Goal: Information Seeking & Learning: Learn about a topic

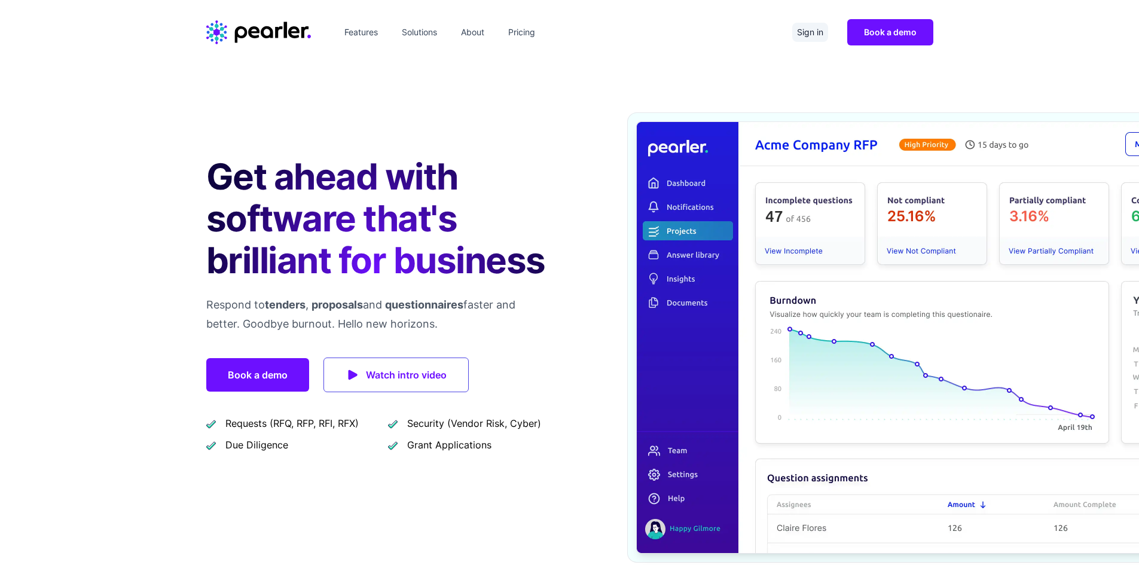
click at [801, 29] on link "Sign in" at bounding box center [810, 32] width 36 height 19
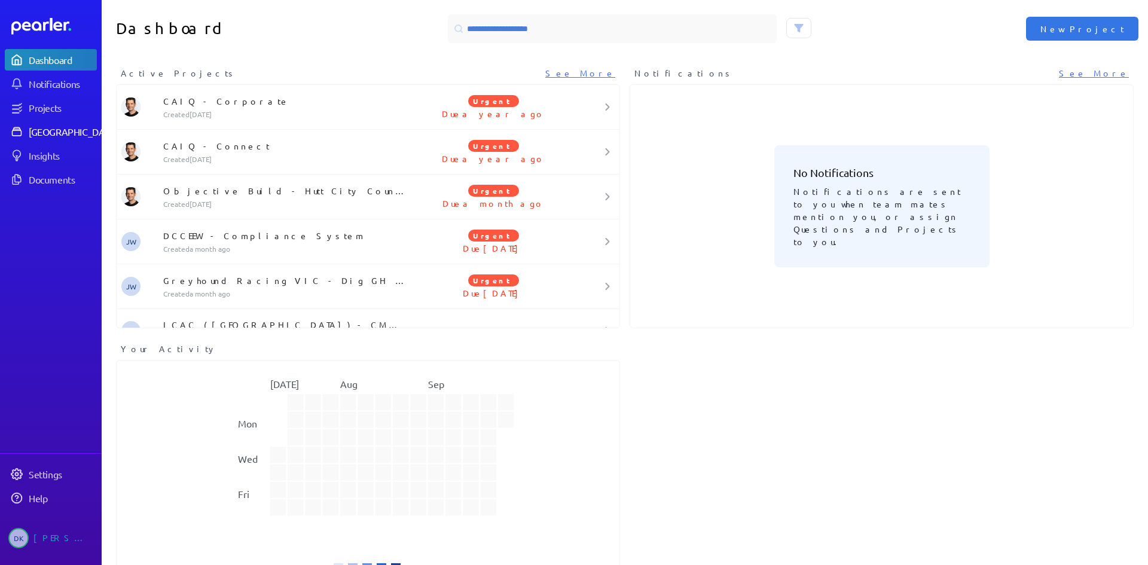
click at [60, 121] on link "[GEOGRAPHIC_DATA]" at bounding box center [51, 132] width 92 height 22
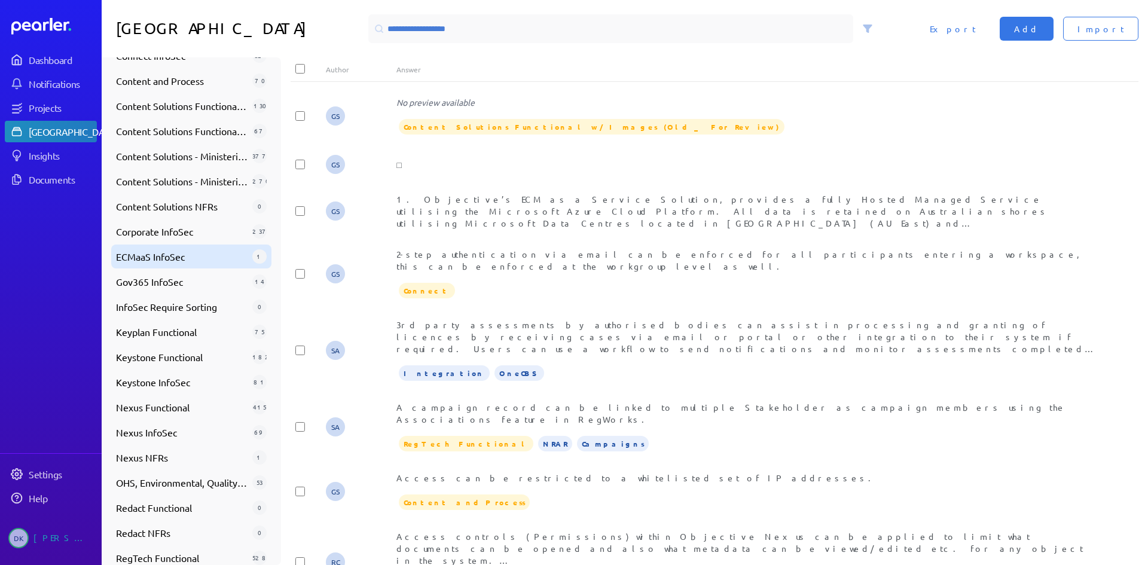
scroll to position [488, 0]
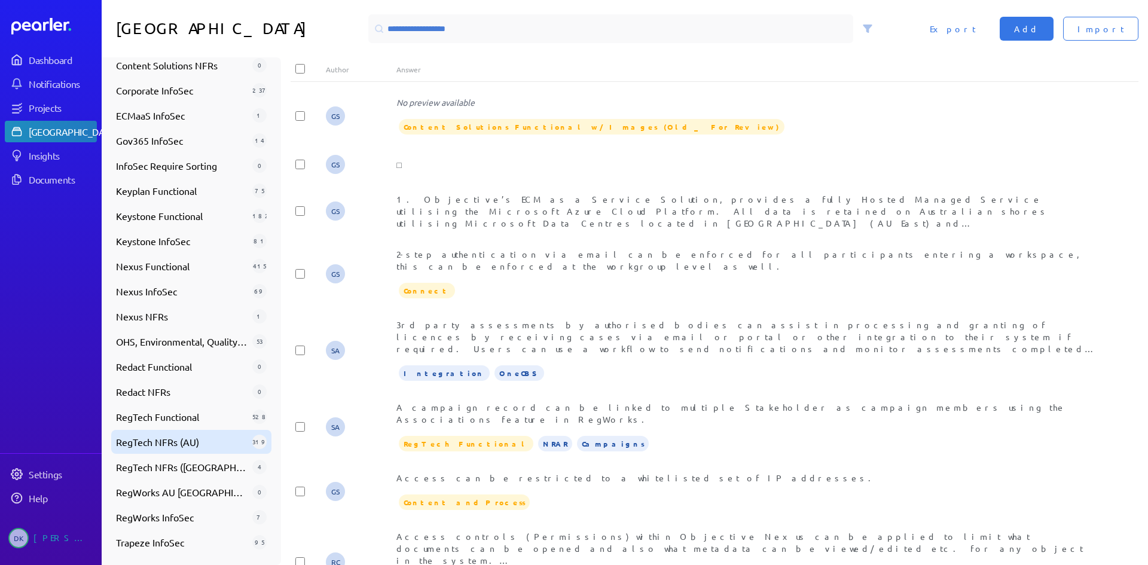
click at [180, 441] on span "RegTech NFRs (AU)" at bounding box center [182, 442] width 132 height 14
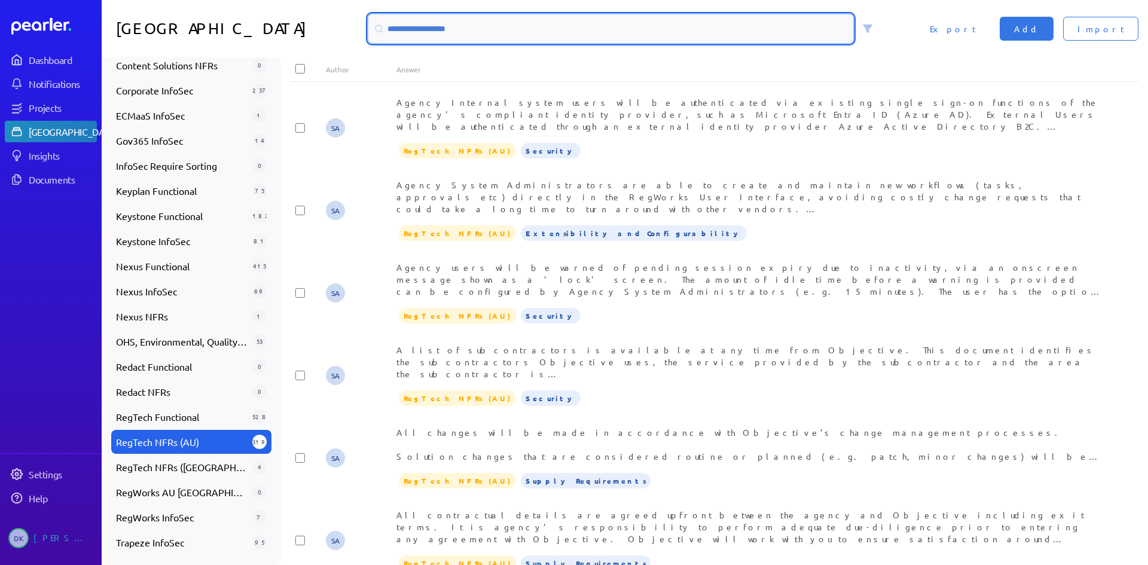
click at [453, 24] on input at bounding box center [610, 28] width 485 height 29
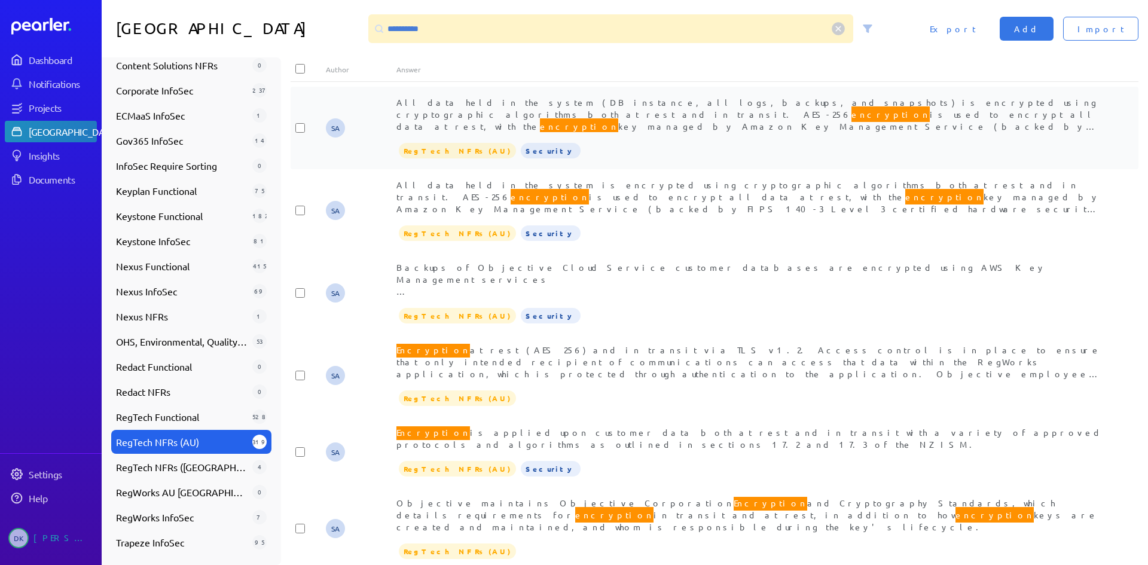
click at [578, 108] on div "All data held in the system (DB instance, all logs, backups, and snapshots) is …" at bounding box center [749, 114] width 707 height 36
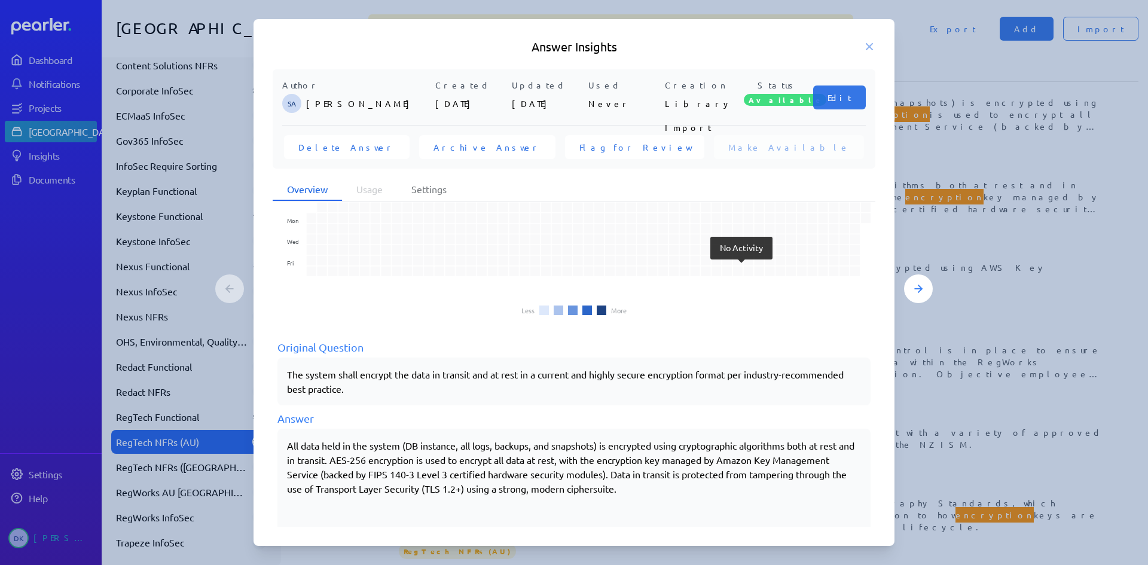
scroll to position [90, 0]
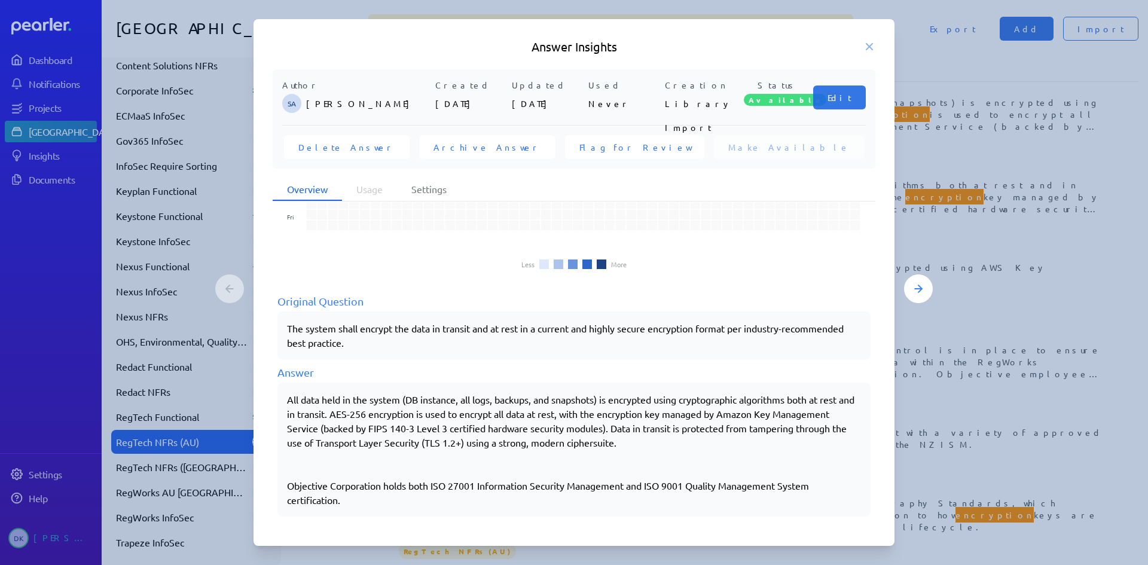
drag, startPoint x: 298, startPoint y: 471, endPoint x: 274, endPoint y: 398, distance: 77.0
click at [274, 398] on div "Usage Oct Nov Dec Jan Feb Mar Apr May Jun [DATE] Aug Sep Mon Wed Fri Less More …" at bounding box center [574, 364] width 603 height 325
copy div "All data held in the system (DB instance, all logs, backups, and snapshots) is …"
click at [874, 36] on div "Answer Insights Author SA [PERSON_NAME] Created [DATE] Updated [DATE] Used Neve…" at bounding box center [574, 282] width 641 height 527
click at [867, 45] on icon at bounding box center [869, 47] width 6 height 6
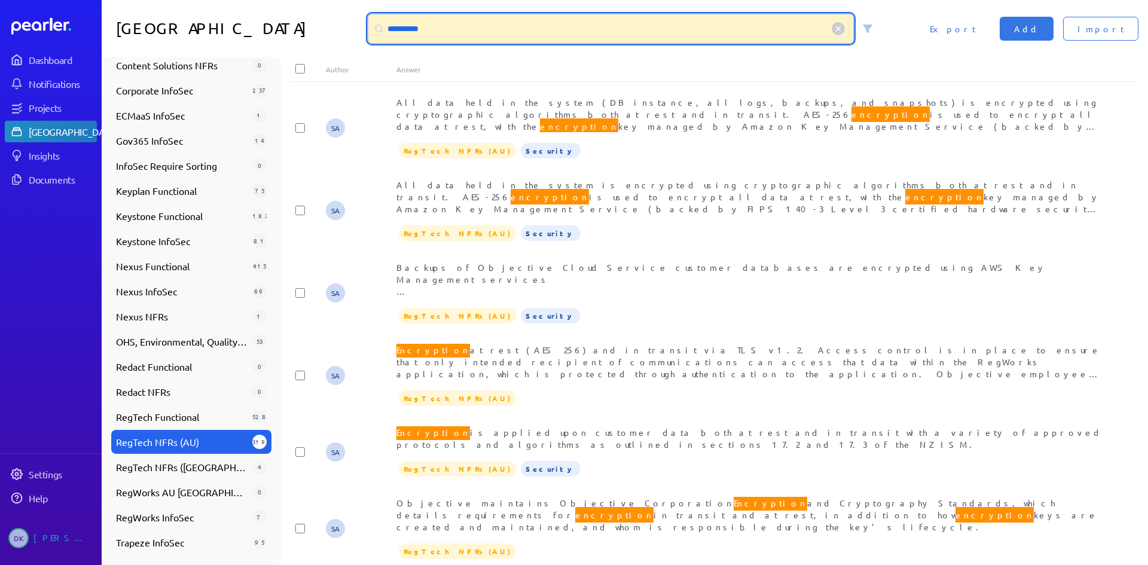
drag, startPoint x: 491, startPoint y: 28, endPoint x: 231, endPoint y: 8, distance: 261.4
click at [231, 8] on div "**********" at bounding box center [625, 28] width 1046 height 57
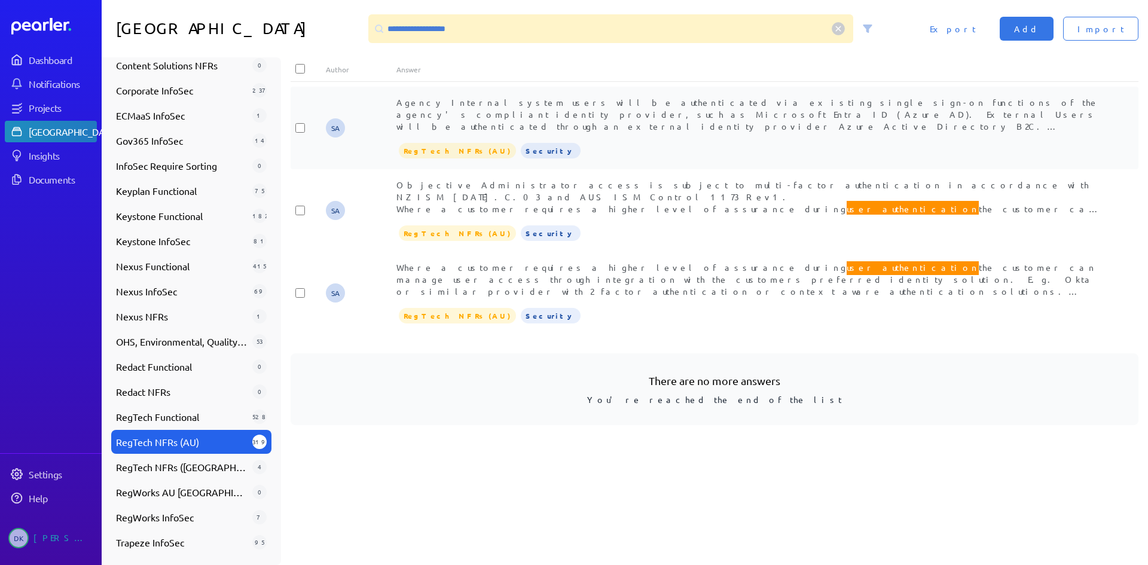
click at [695, 106] on span "Agency Internal system users will be authenticated via existing single sign-on …" at bounding box center [747, 138] width 703 height 83
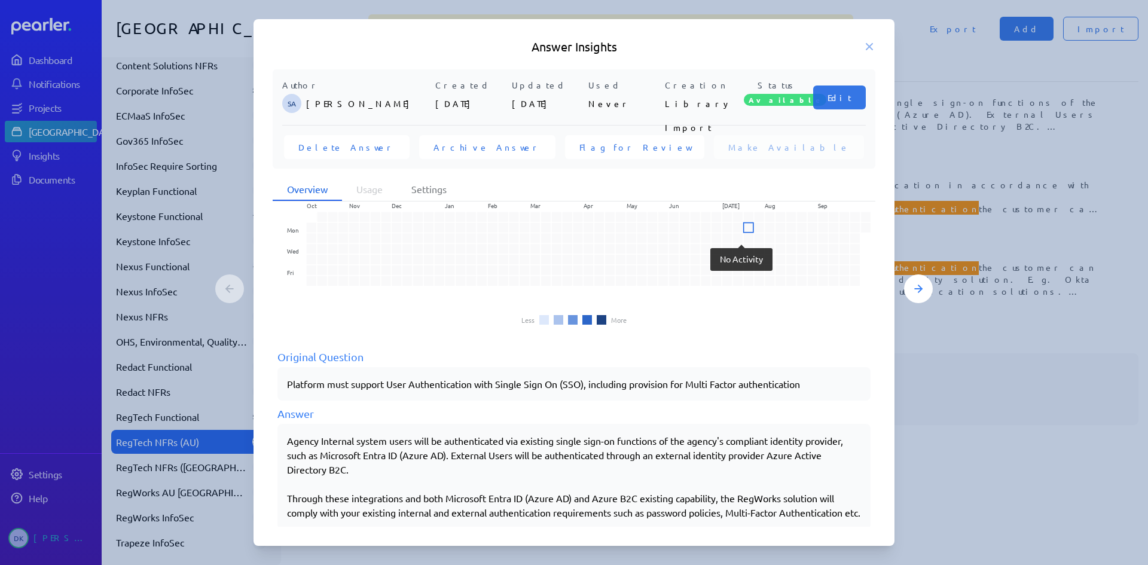
scroll to position [61, 0]
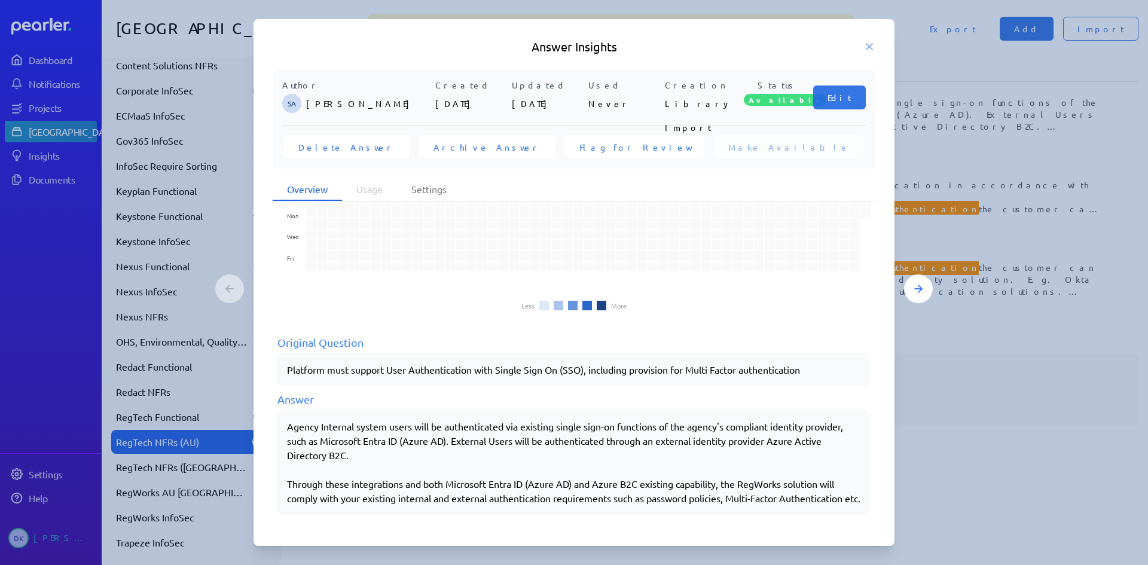
drag, startPoint x: 395, startPoint y: 500, endPoint x: 271, endPoint y: 412, distance: 151.3
click at [271, 412] on div "Author SA [PERSON_NAME] Created [DATE] Updated [DATE] Used Never Creation Libra…" at bounding box center [574, 298] width 641 height 459
copy div "Agency Internal system users will be authenticated via existing single sign-on …"
click at [868, 36] on div "Answer Insights Author SA [PERSON_NAME] Created [DATE] Updated [DATE] Used Neve…" at bounding box center [574, 282] width 641 height 527
click at [868, 38] on h5 "Answer Insights" at bounding box center [574, 46] width 603 height 17
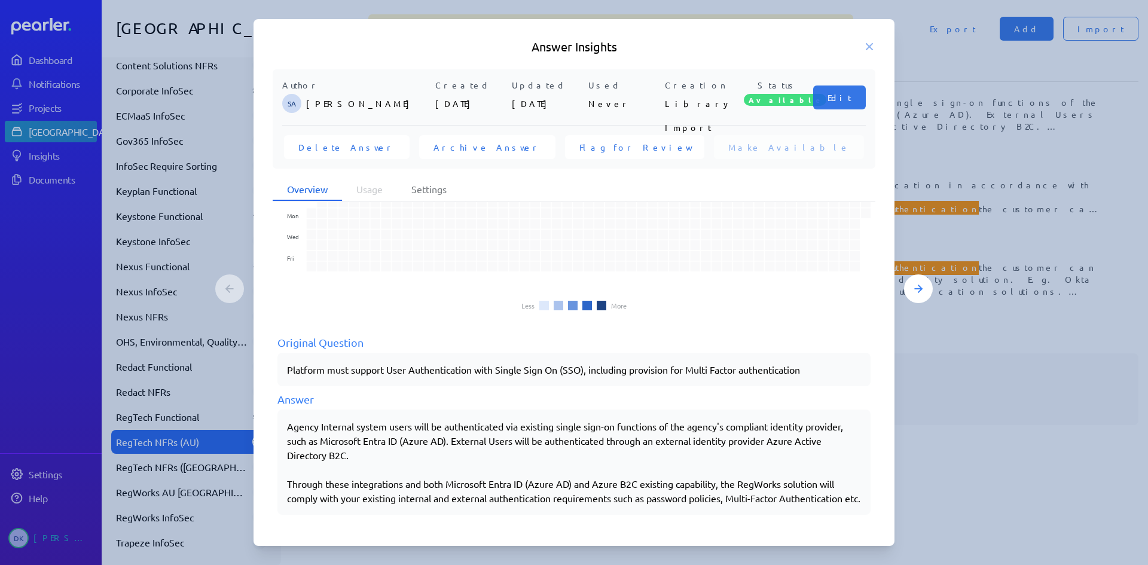
click at [868, 40] on h5 "Answer Insights" at bounding box center [574, 46] width 603 height 17
click at [866, 46] on icon at bounding box center [869, 47] width 12 height 12
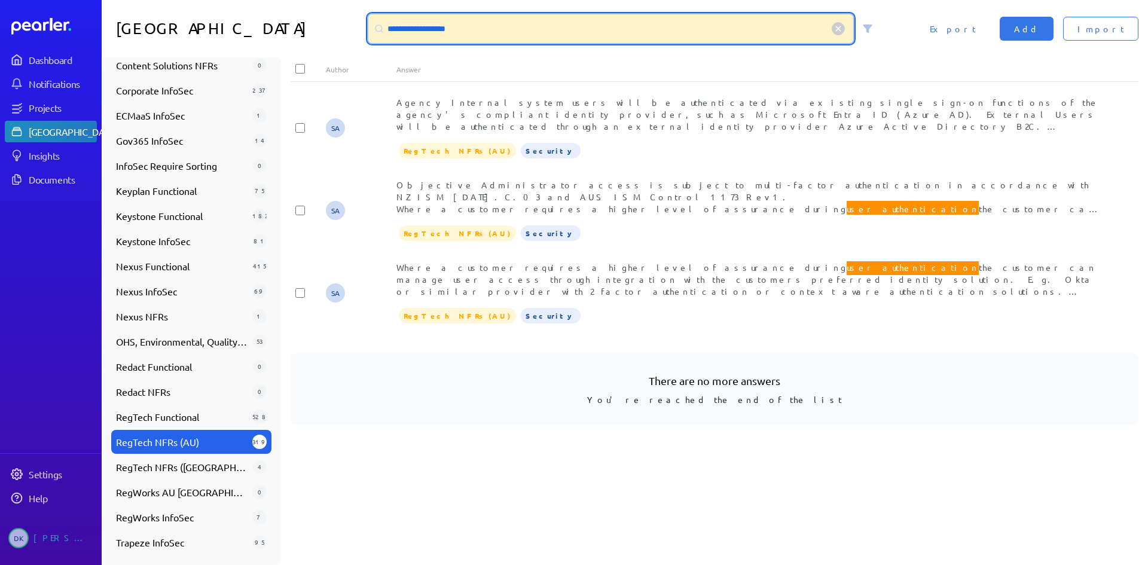
click at [503, 33] on input "**********" at bounding box center [610, 28] width 485 height 29
drag, startPoint x: 511, startPoint y: 30, endPoint x: 178, endPoint y: 0, distance: 334.4
click at [186, 0] on div "**********" at bounding box center [625, 28] width 1046 height 57
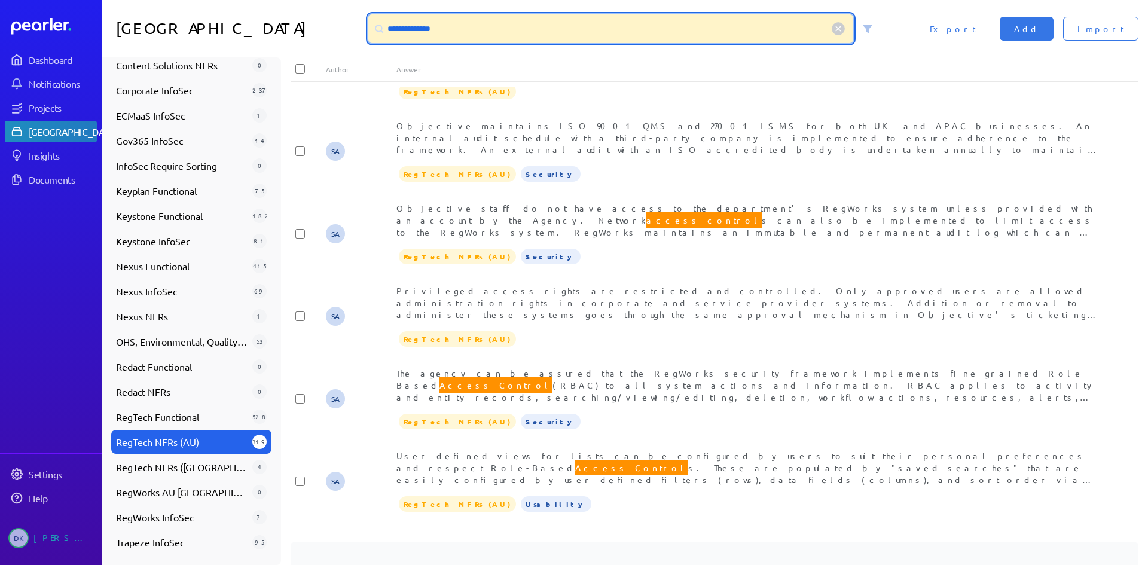
scroll to position [1315, 0]
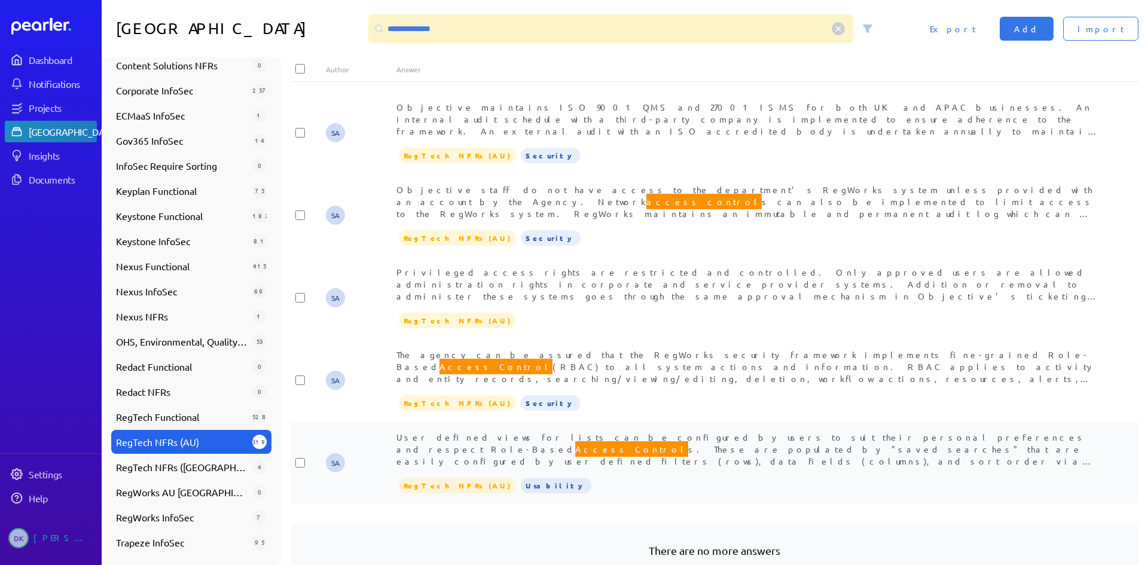
click at [636, 432] on span "User defined views for lists can be configured by users to suit their personal …" at bounding box center [744, 455] width 697 height 47
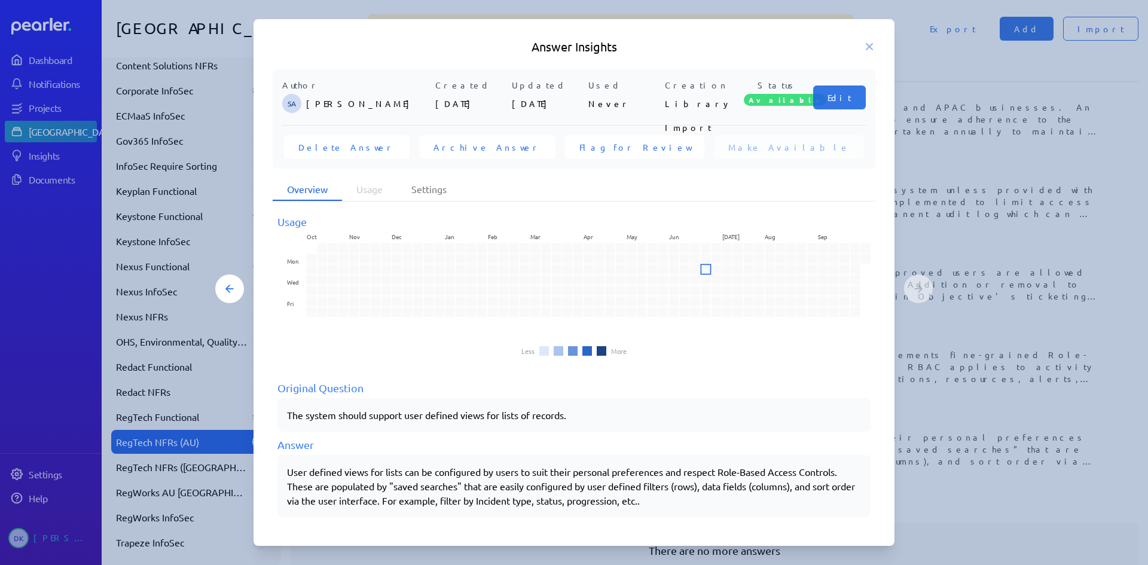
scroll to position [4, 0]
click at [872, 47] on icon at bounding box center [869, 47] width 12 height 12
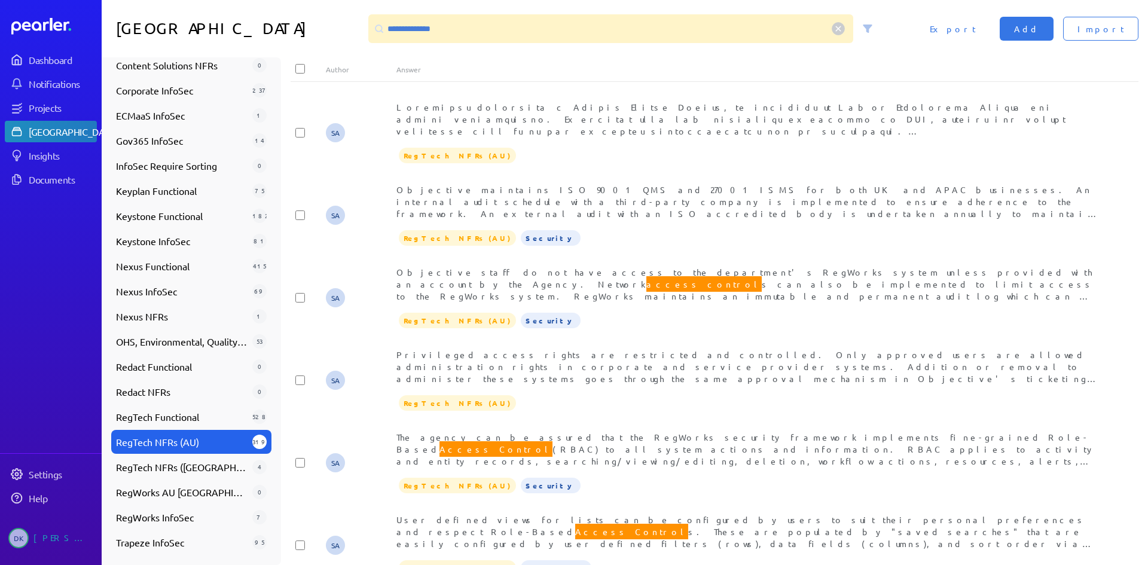
scroll to position [1315, 0]
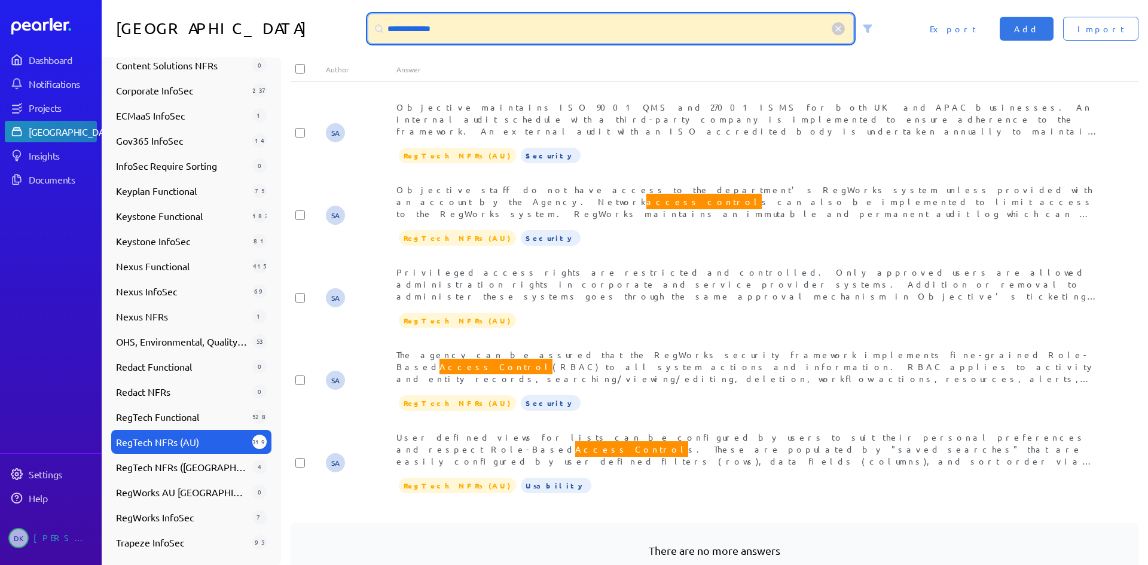
drag, startPoint x: 474, startPoint y: 32, endPoint x: 280, endPoint y: 16, distance: 193.7
click at [280, 16] on div "**********" at bounding box center [625, 28] width 1046 height 57
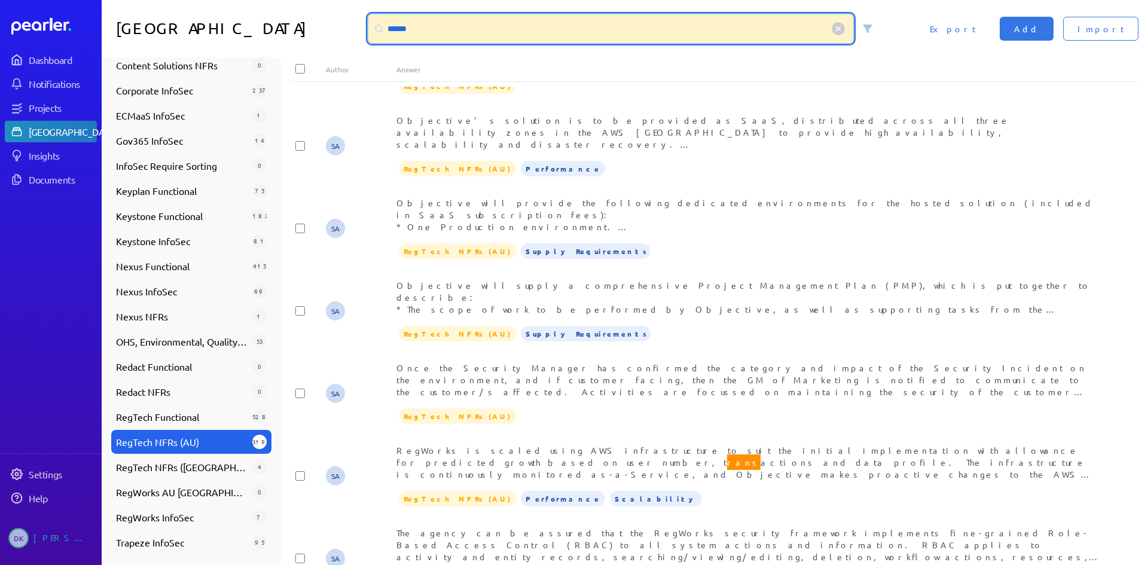
scroll to position [0, 0]
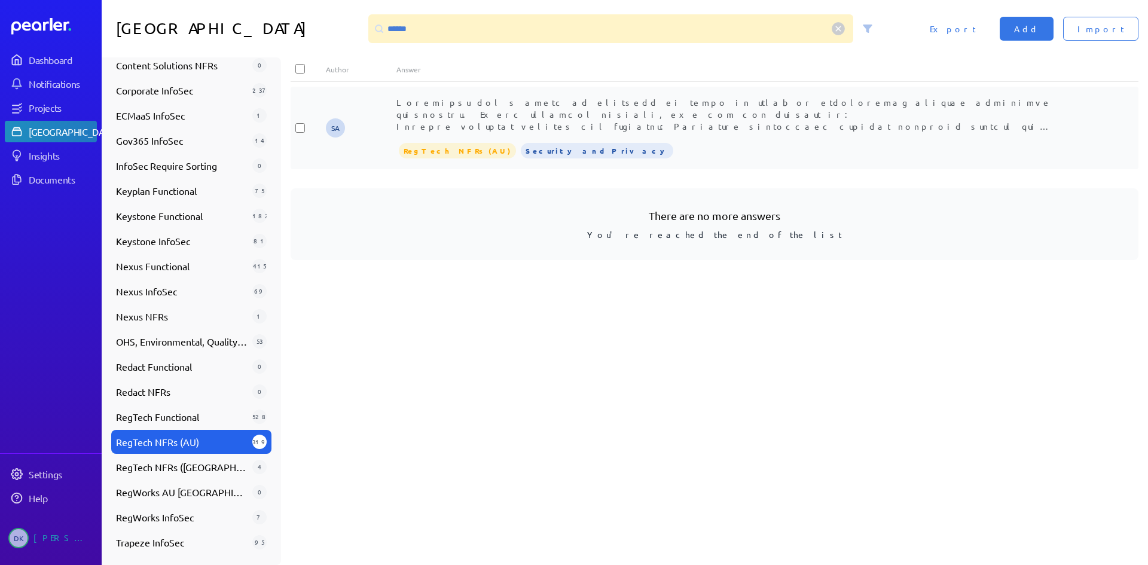
click at [493, 107] on div "[PERSON_NAME]" at bounding box center [749, 114] width 707 height 36
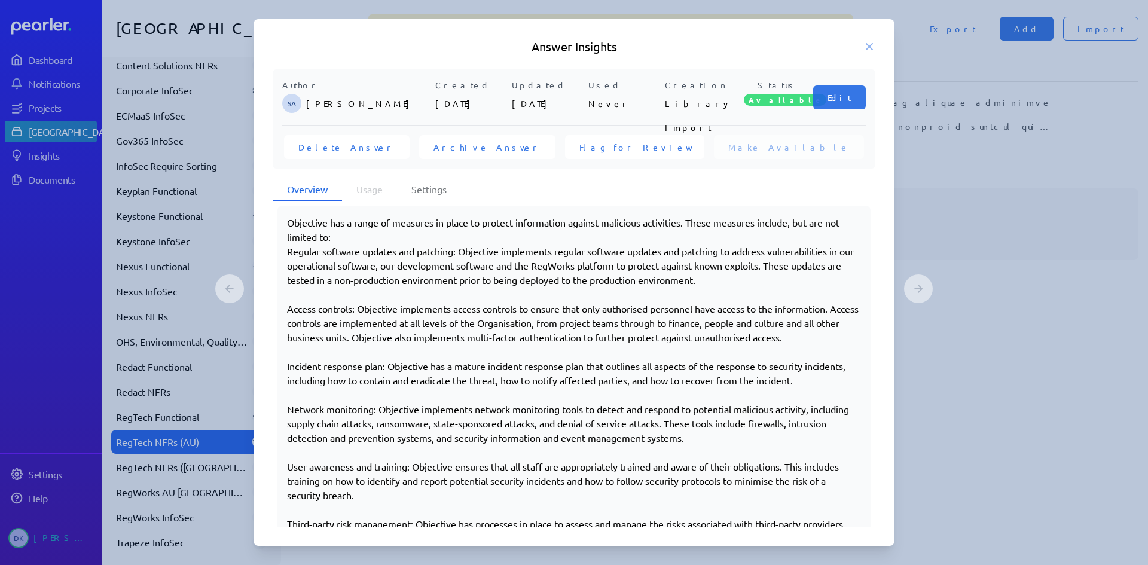
scroll to position [257, 0]
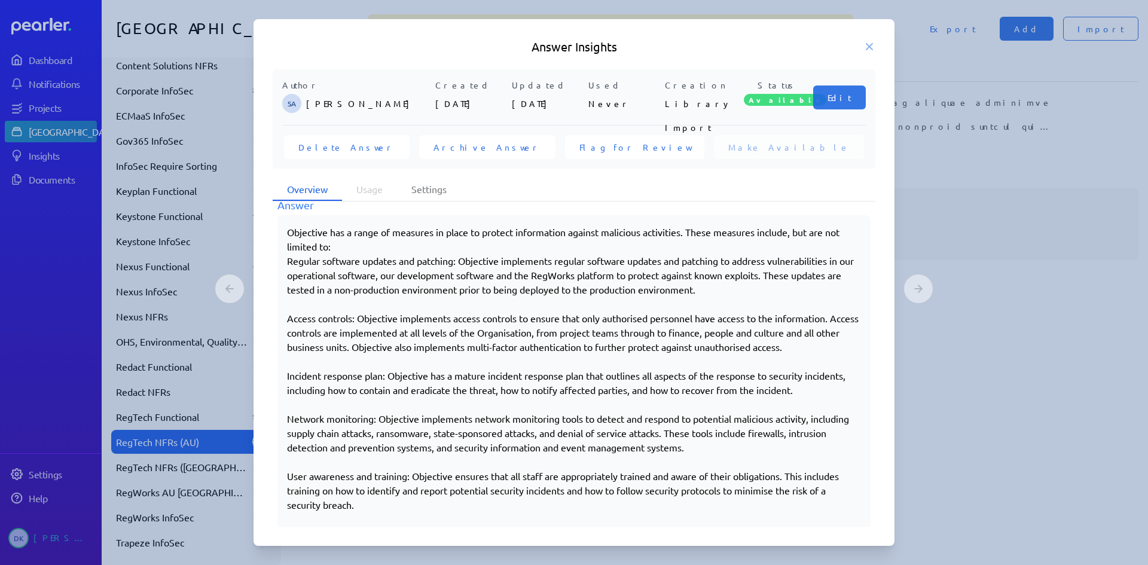
drag, startPoint x: 289, startPoint y: 233, endPoint x: 844, endPoint y: 345, distance: 566.7
click at [844, 345] on div "Objective has a range of measures in place to protect information against malic…" at bounding box center [574, 426] width 574 height 402
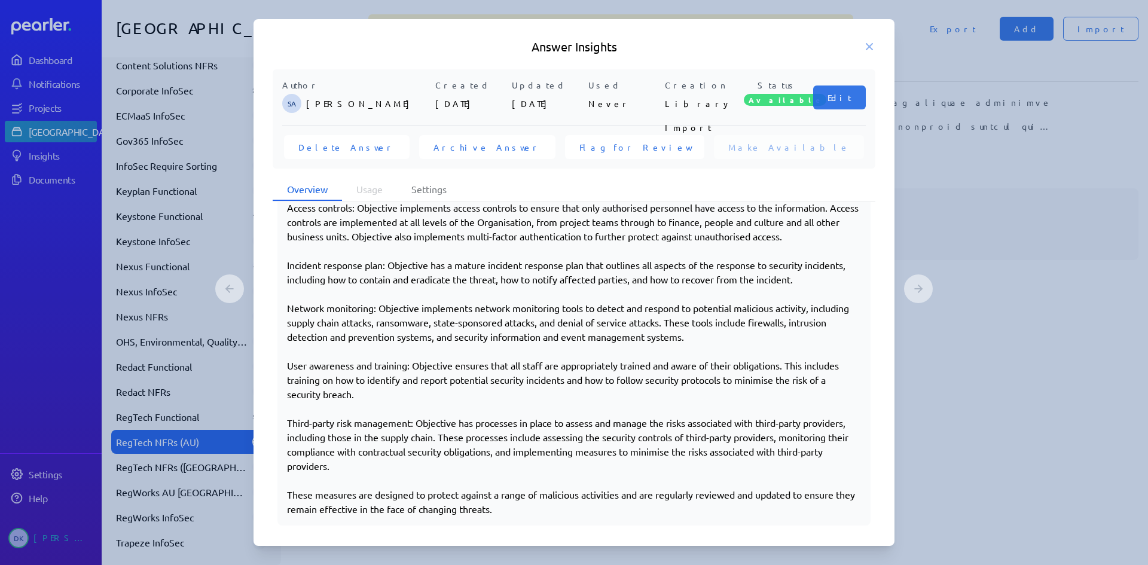
scroll to position [377, 0]
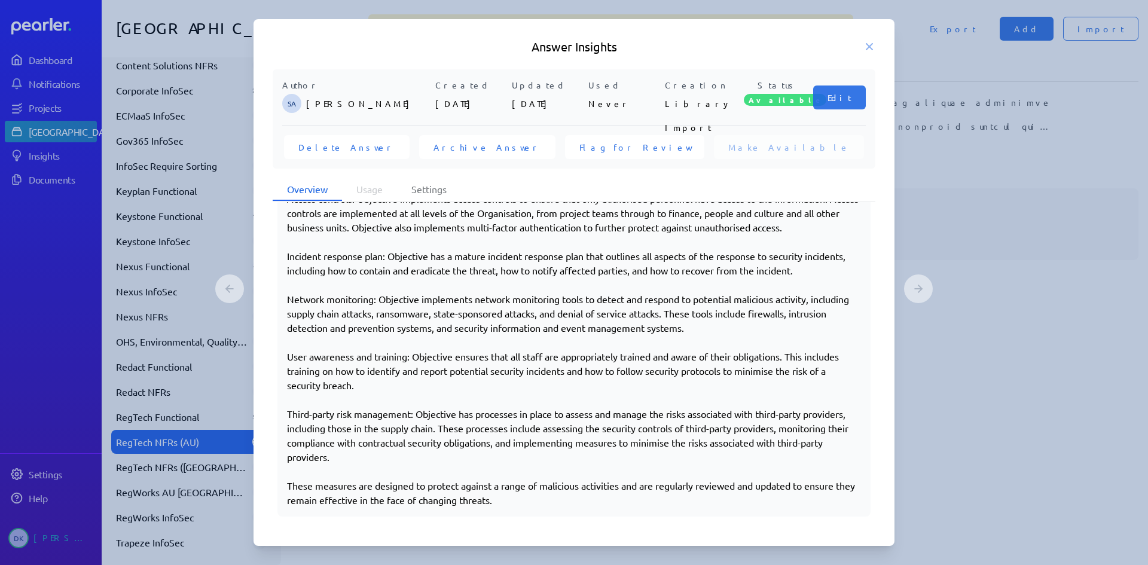
click at [519, 499] on div "Objective has a range of measures in place to protect information against malic…" at bounding box center [574, 306] width 574 height 402
copy div "Objective has a range of measures in place to protect information against malic…"
click at [871, 37] on div "Answer Insights Author SA [PERSON_NAME] Created [DATE] Updated [DATE] Used Neve…" at bounding box center [574, 282] width 641 height 527
click at [869, 40] on h5 "Answer Insights" at bounding box center [574, 46] width 603 height 17
click at [869, 44] on icon at bounding box center [869, 47] width 12 height 12
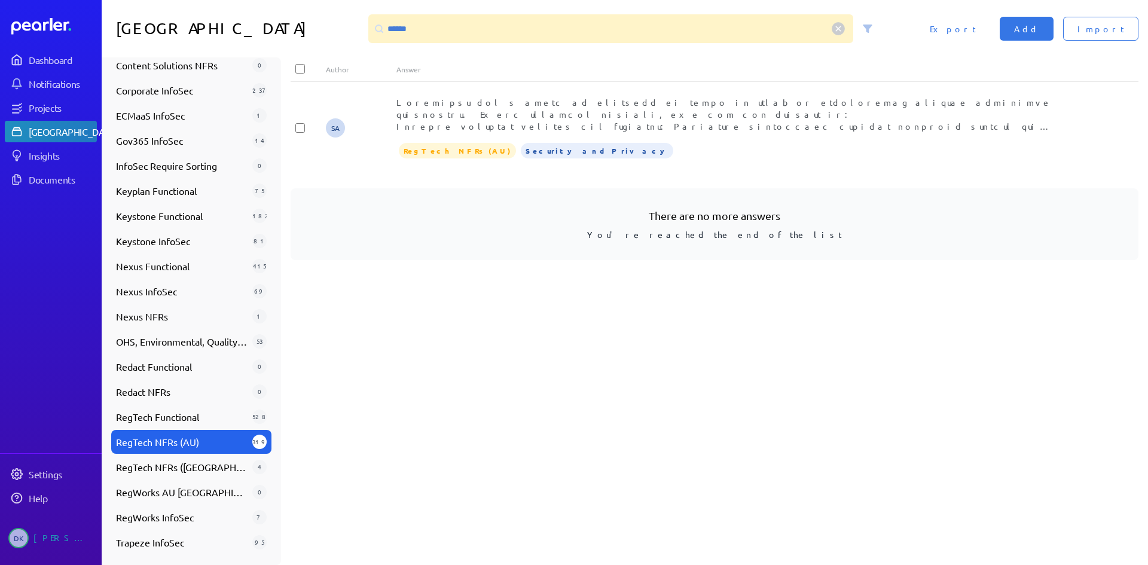
click at [41, 127] on div "[GEOGRAPHIC_DATA]" at bounding box center [73, 132] width 89 height 12
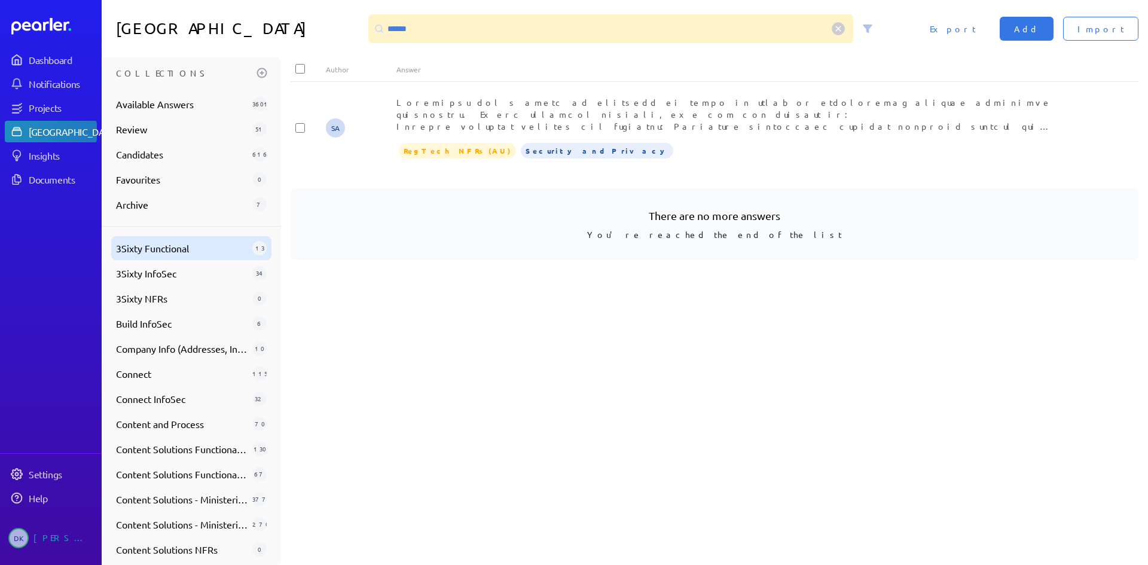
scroll to position [0, 0]
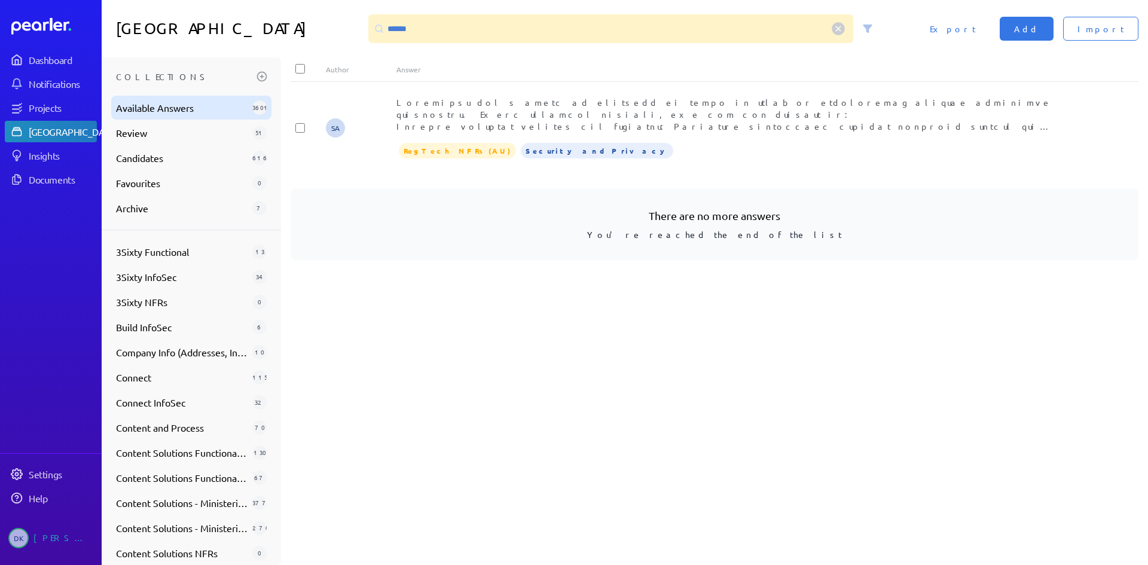
click at [160, 102] on span "Available Answers" at bounding box center [182, 107] width 132 height 14
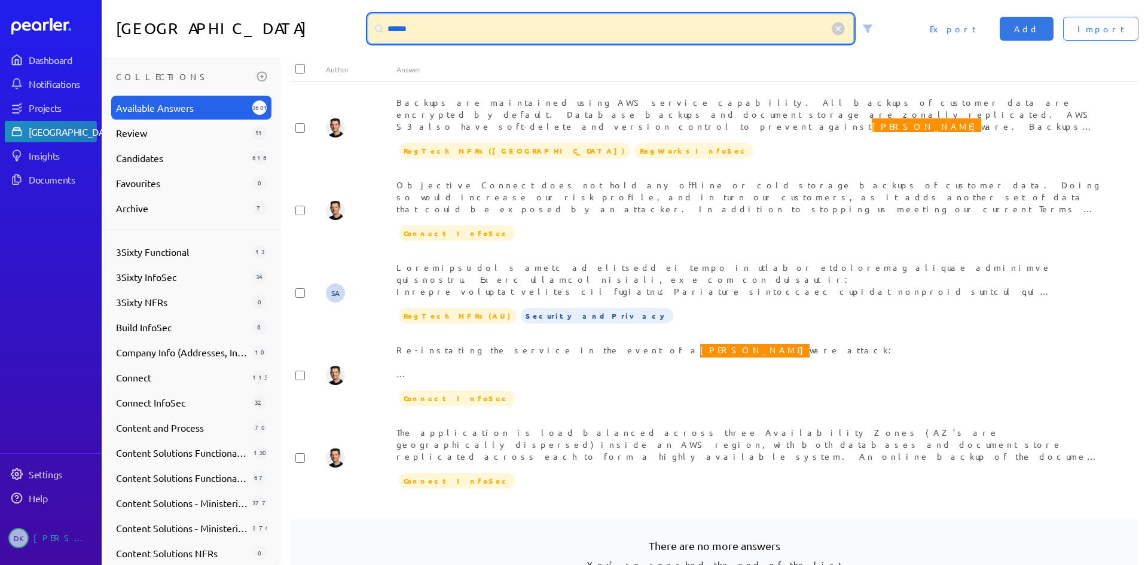
click at [448, 17] on input "******" at bounding box center [610, 28] width 485 height 29
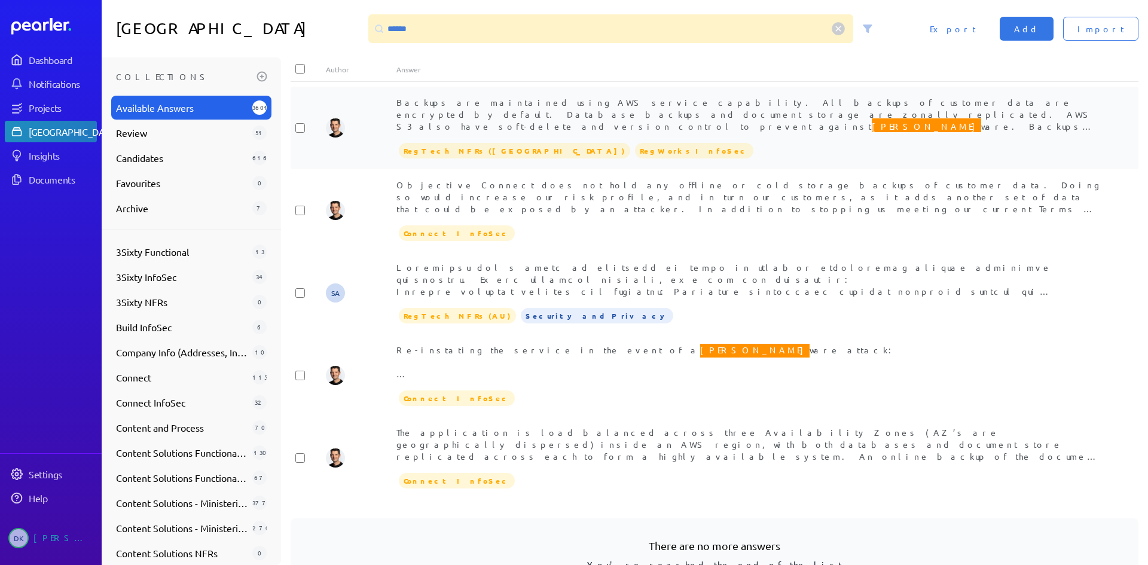
click at [778, 100] on span "Backups are maintained using AWS service capability. All backups of customer da…" at bounding box center [744, 120] width 697 height 47
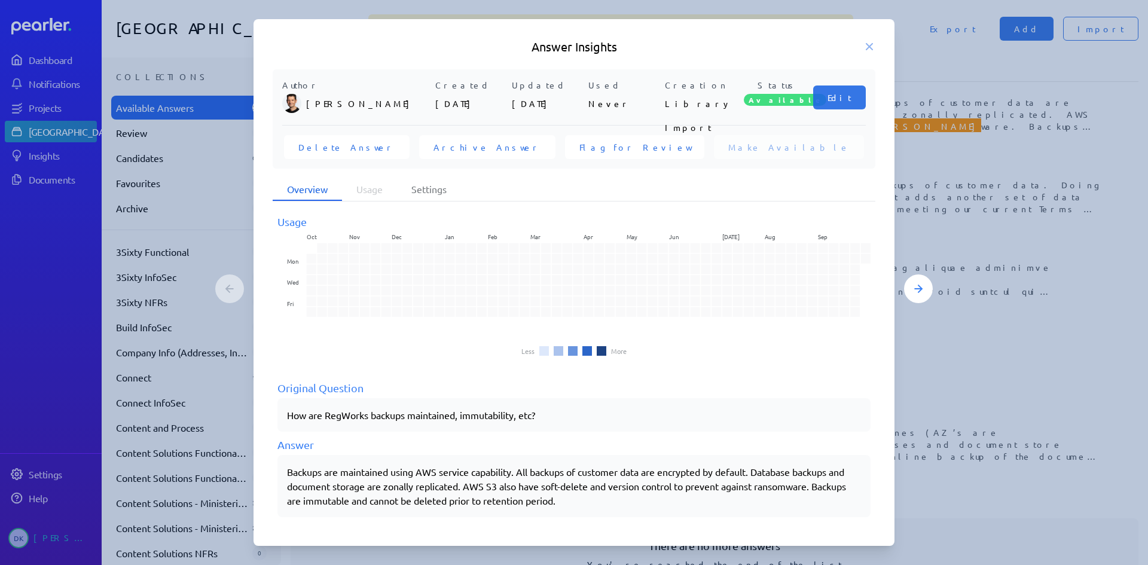
scroll to position [4, 0]
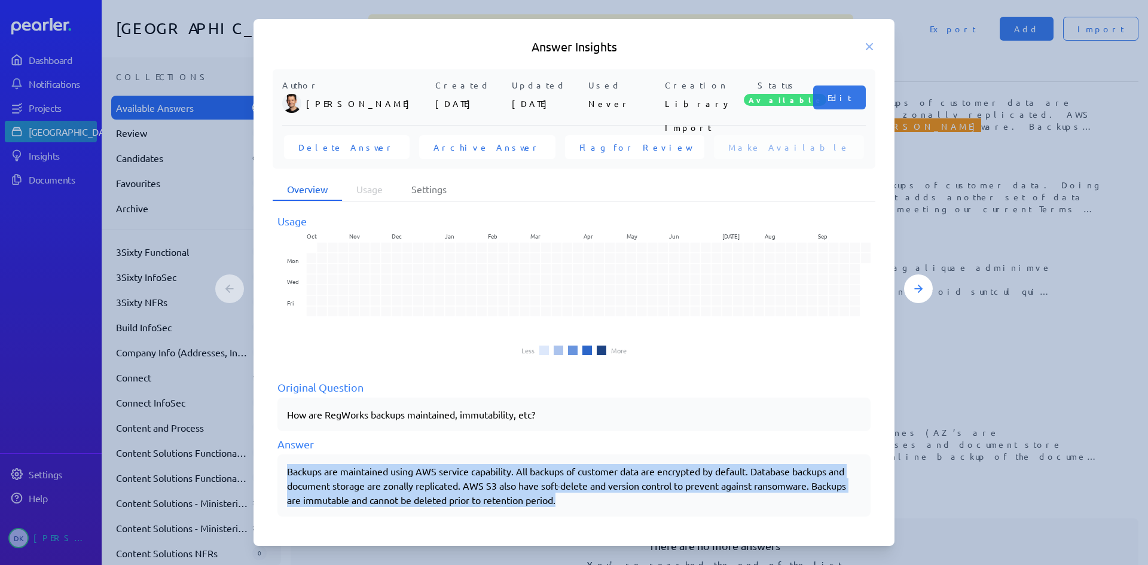
drag, startPoint x: 620, startPoint y: 494, endPoint x: 271, endPoint y: 460, distance: 350.3
click at [271, 460] on div "Author [PERSON_NAME] Created [DATE] Updated [DATE] Used Never Creation Library …" at bounding box center [574, 298] width 641 height 459
copy p "Backups are maintained using AWS service capability. All backups of customer da…"
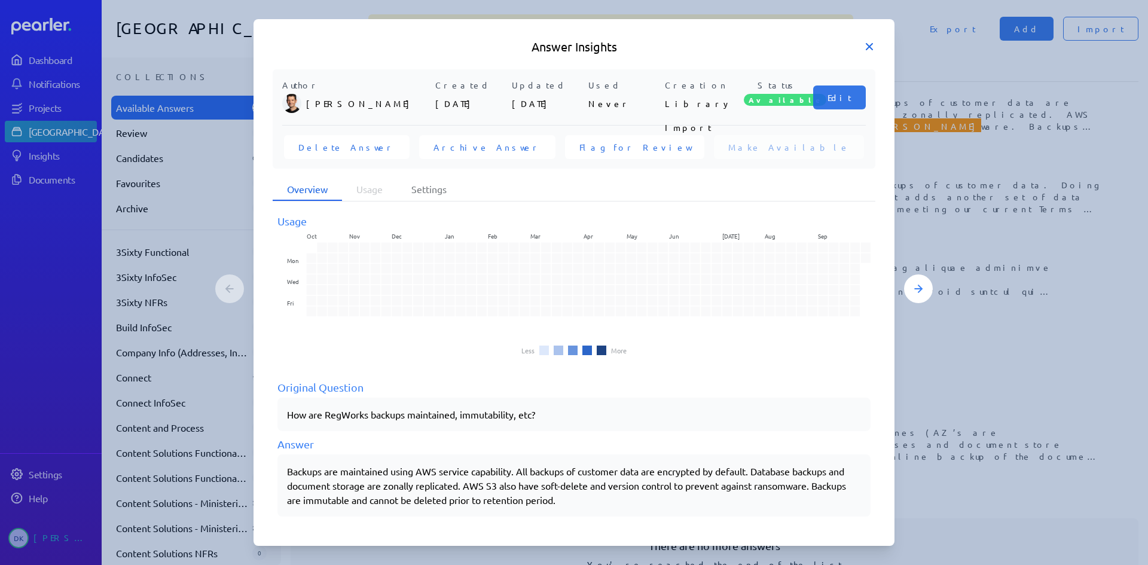
click at [868, 44] on icon at bounding box center [869, 47] width 12 height 12
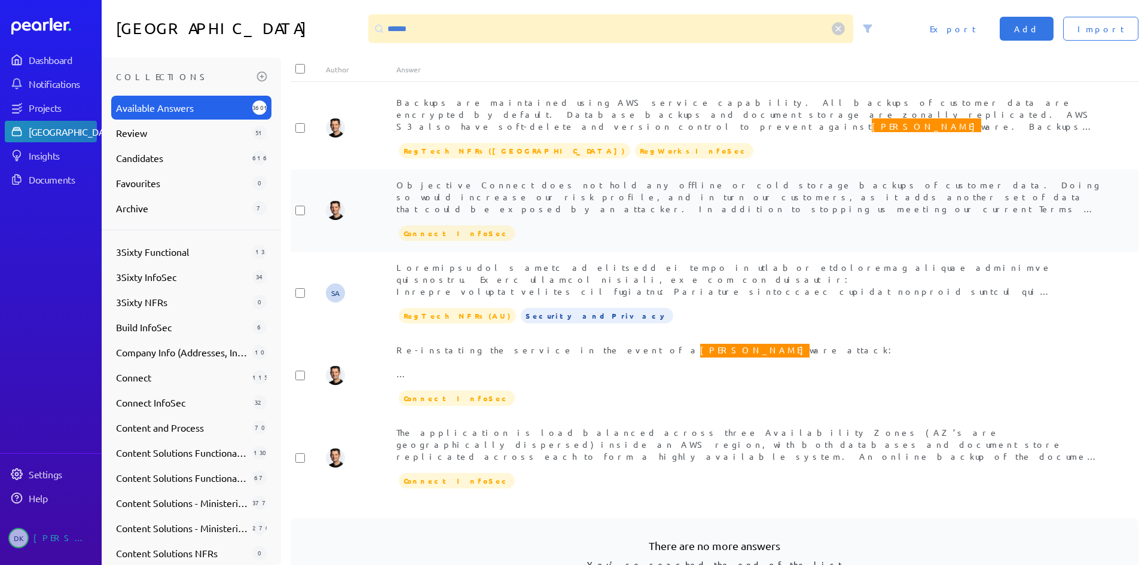
scroll to position [42, 0]
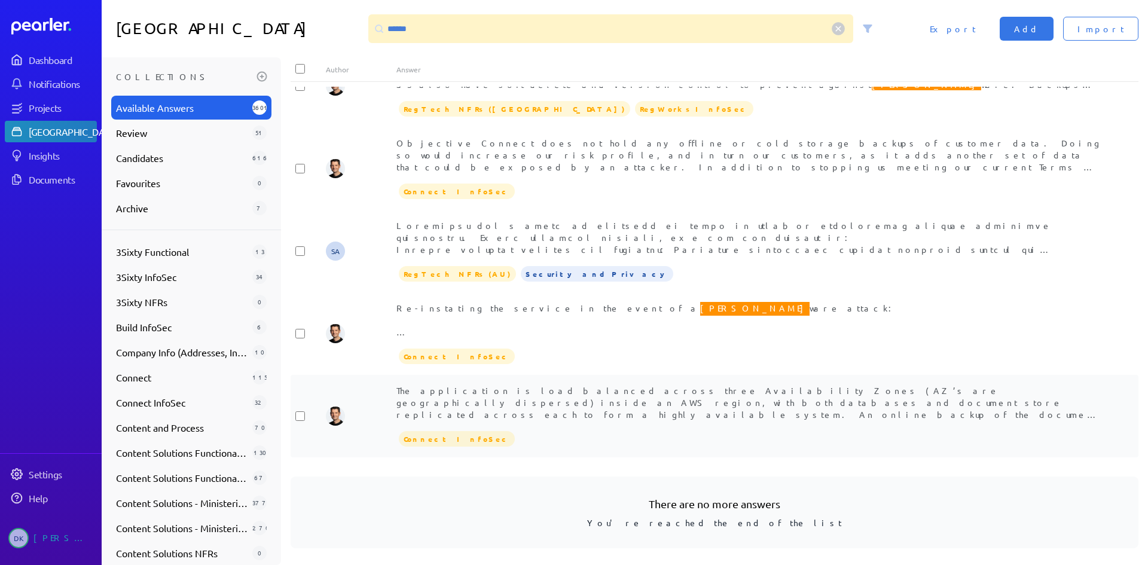
click at [778, 396] on div "The application is load balanced across three Availability Zones (AZ’s are geog…" at bounding box center [749, 402] width 707 height 36
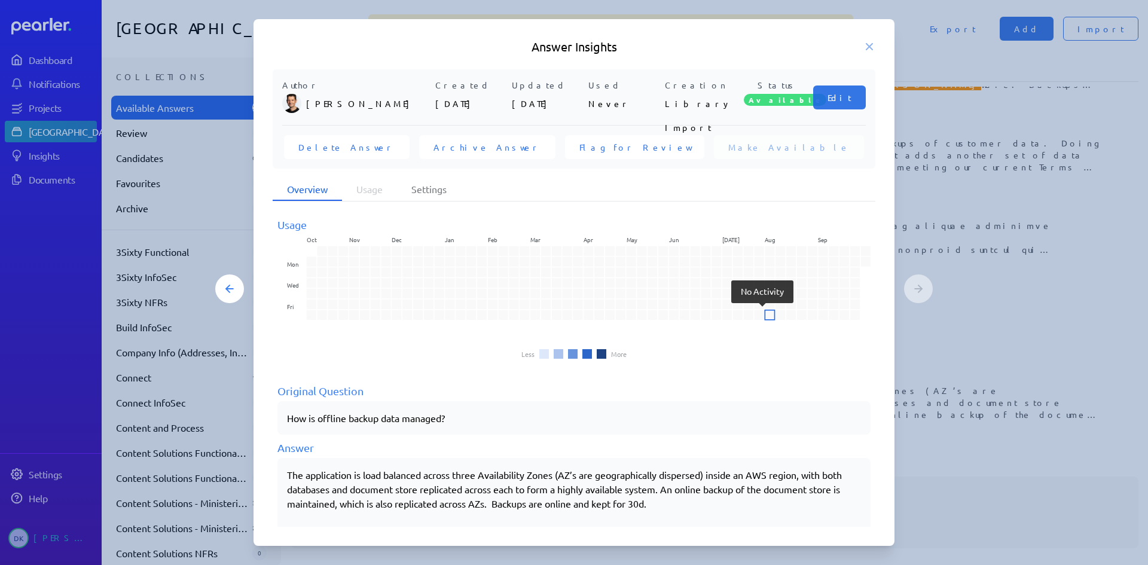
scroll to position [118, 0]
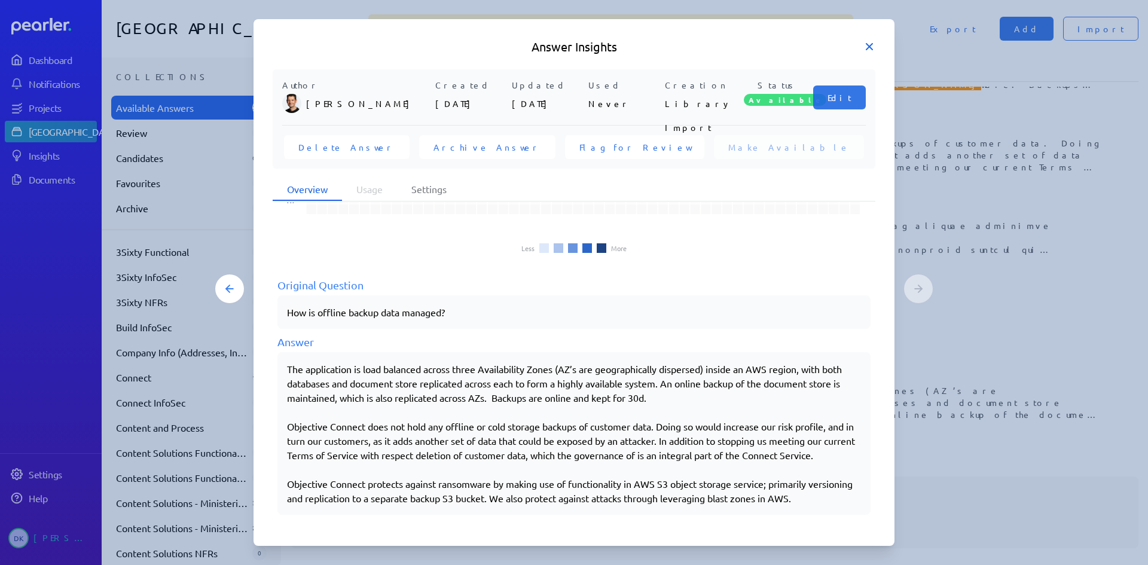
click at [867, 51] on icon at bounding box center [869, 47] width 12 height 12
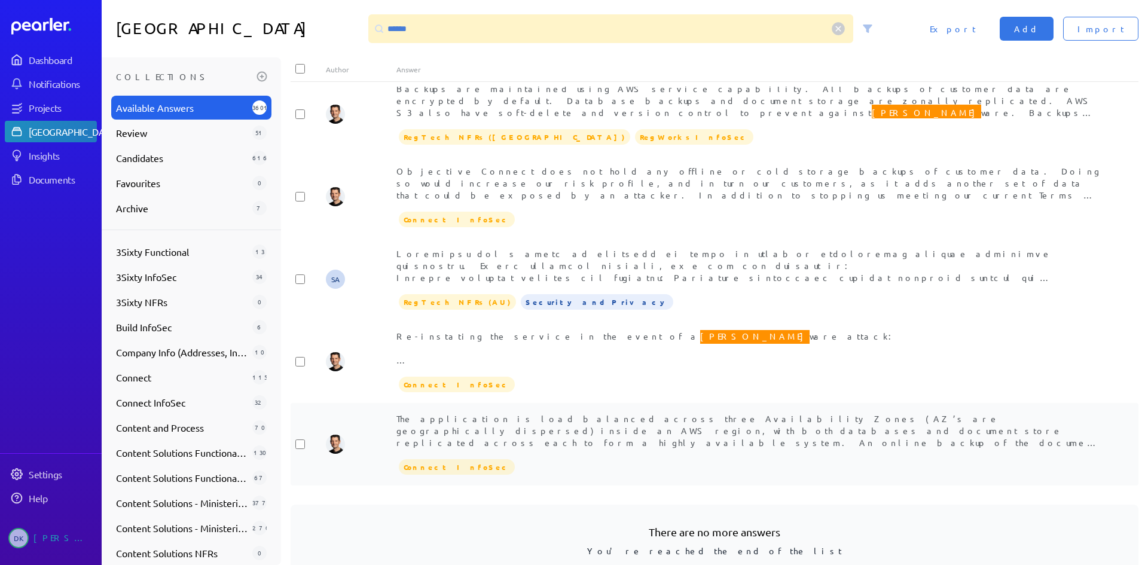
scroll to position [0, 0]
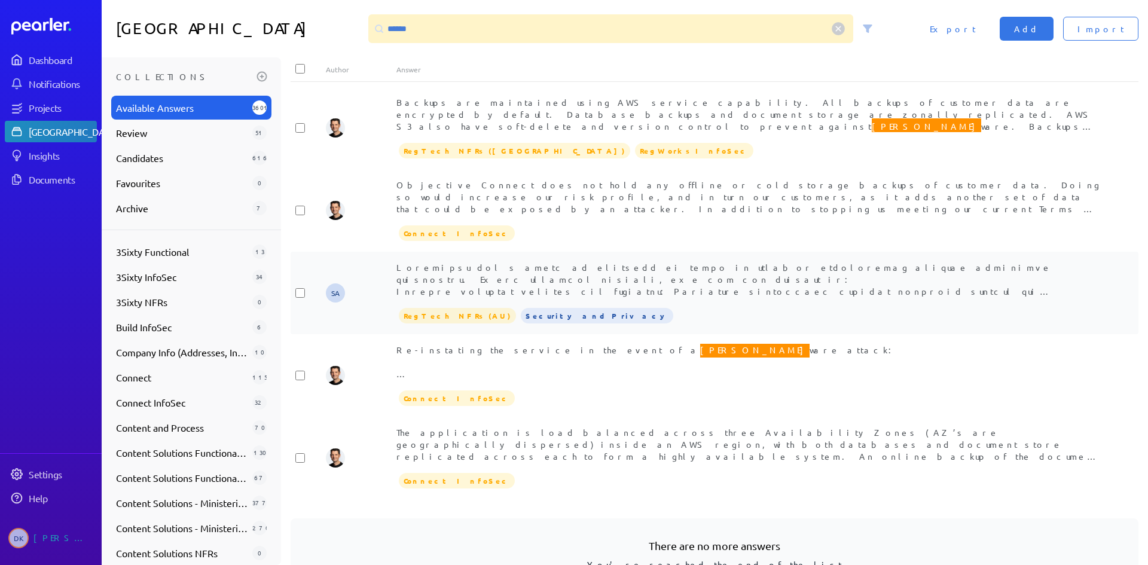
click at [572, 268] on span "[PERSON_NAME]" at bounding box center [749, 476] width 706 height 429
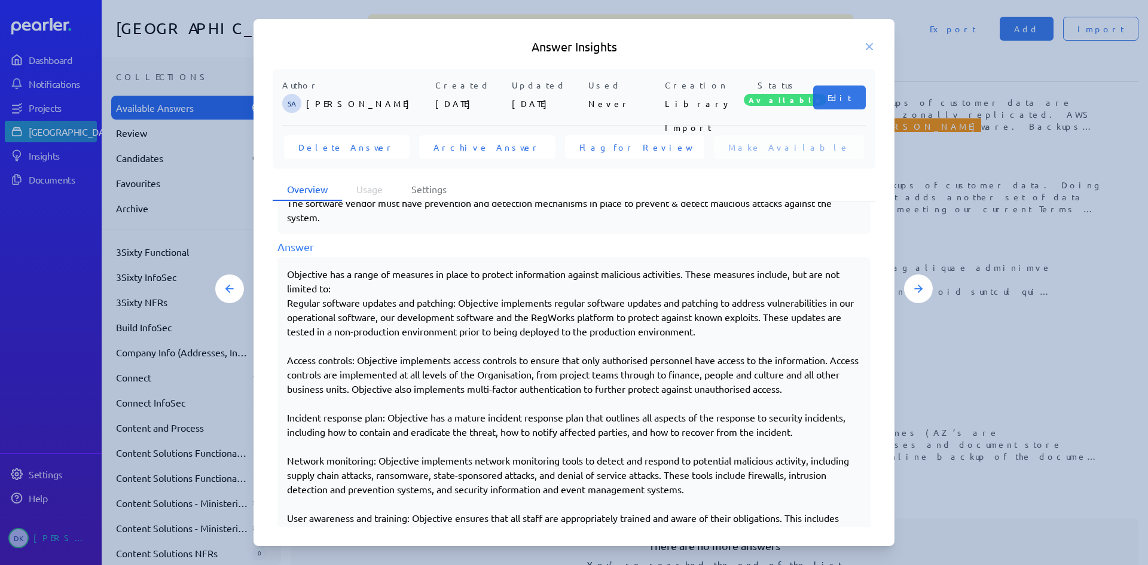
scroll to position [197, 0]
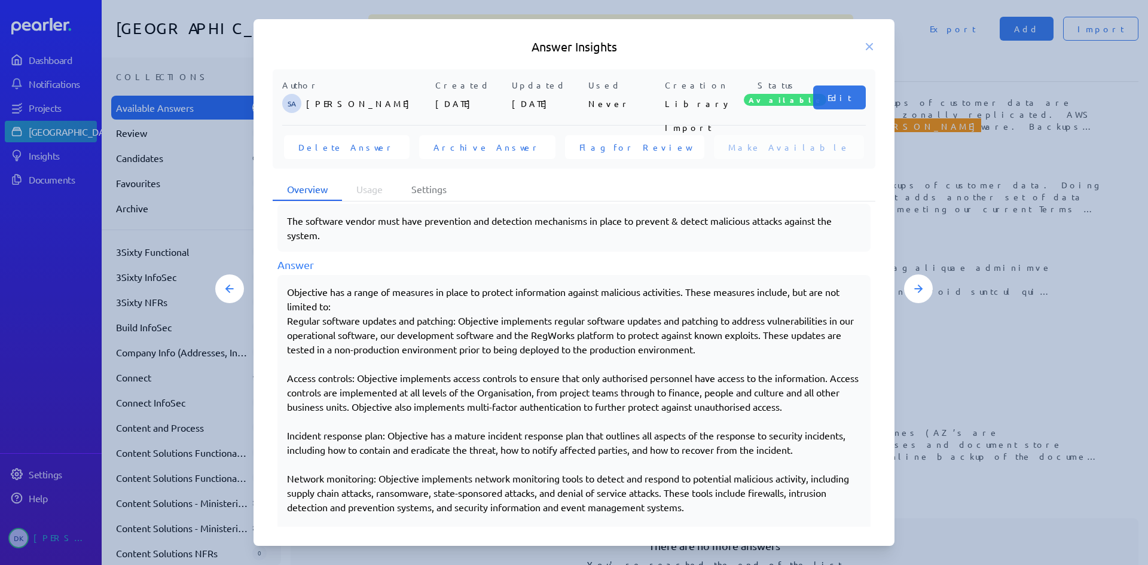
drag, startPoint x: 286, startPoint y: 292, endPoint x: 378, endPoint y: 364, distance: 116.7
click at [501, 472] on div "Objective has a range of measures in place to protect information against malic…" at bounding box center [573, 485] width 593 height 421
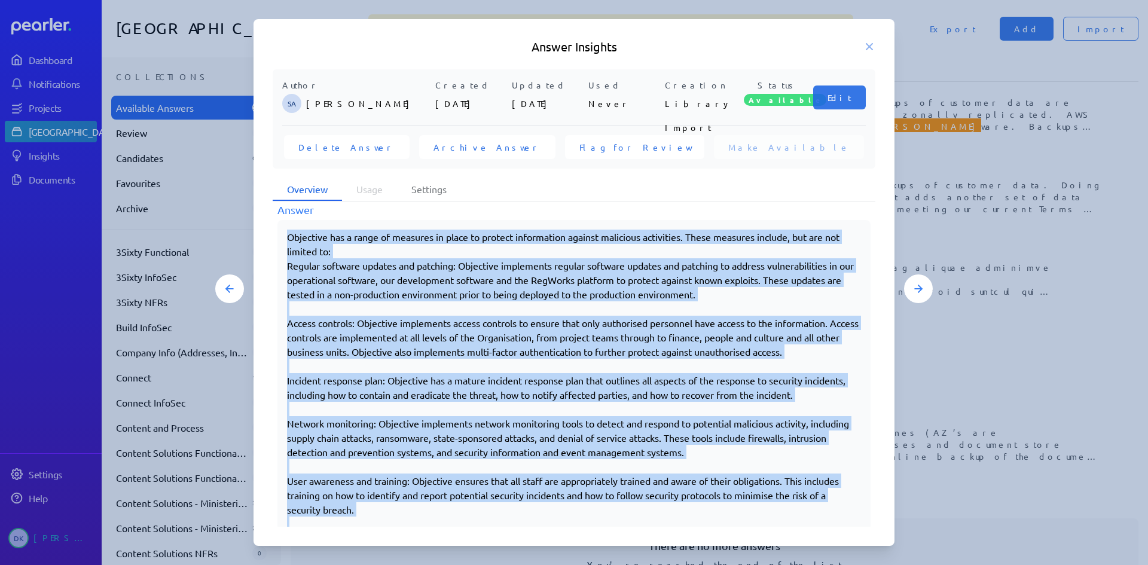
scroll to position [377, 0]
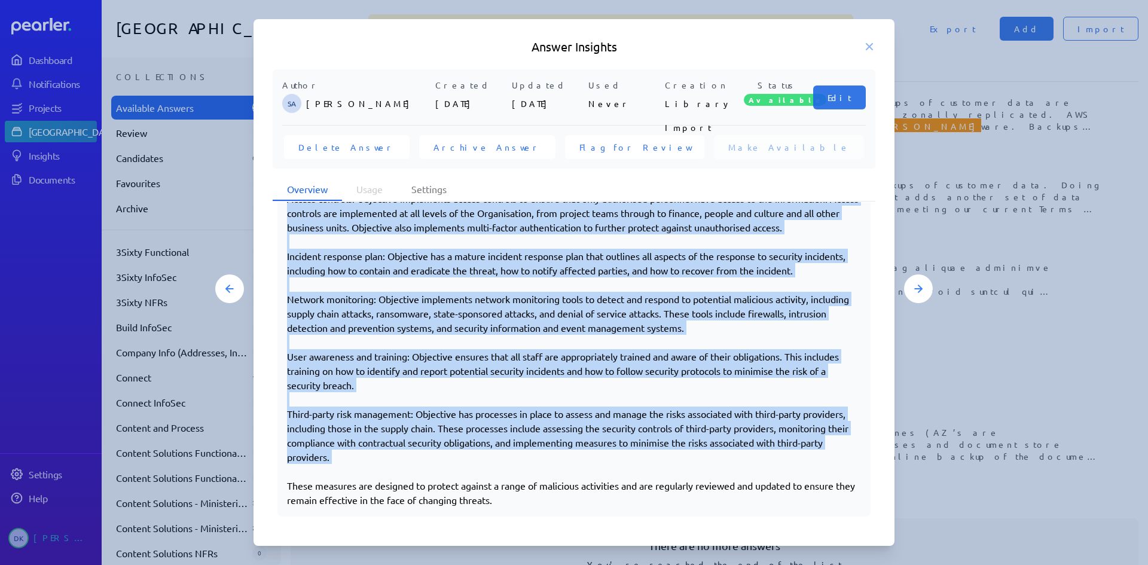
drag, startPoint x: 288, startPoint y: 293, endPoint x: 649, endPoint y: 511, distance: 421.1
click at [649, 511] on div "Objective has a range of measures in place to protect information against malic…" at bounding box center [573, 306] width 593 height 421
copy div "Objective has a range of measures in place to protect information against malic…"
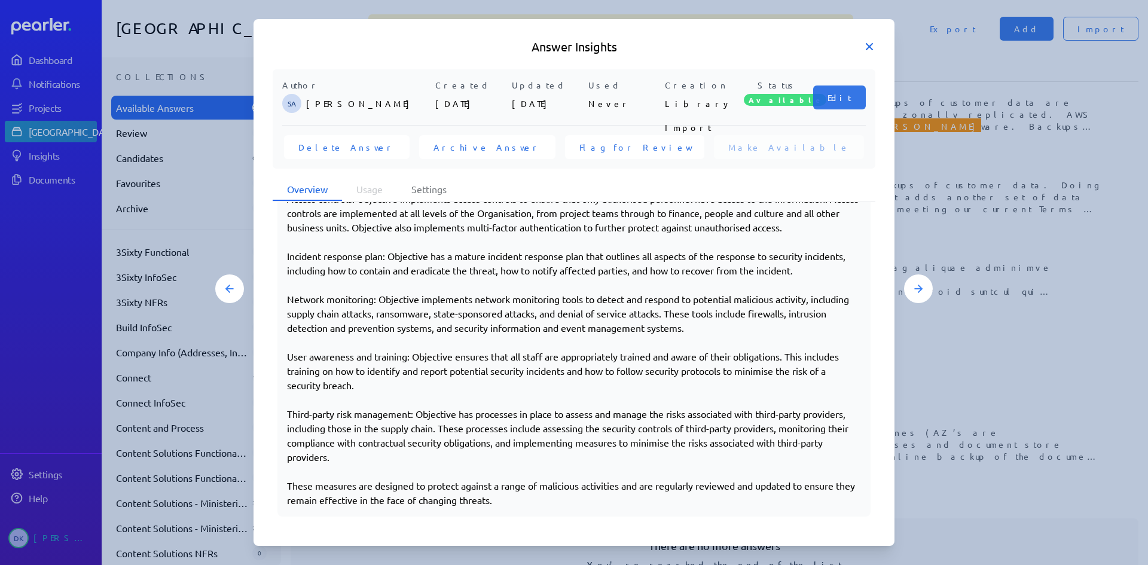
click at [866, 44] on icon at bounding box center [869, 47] width 6 height 6
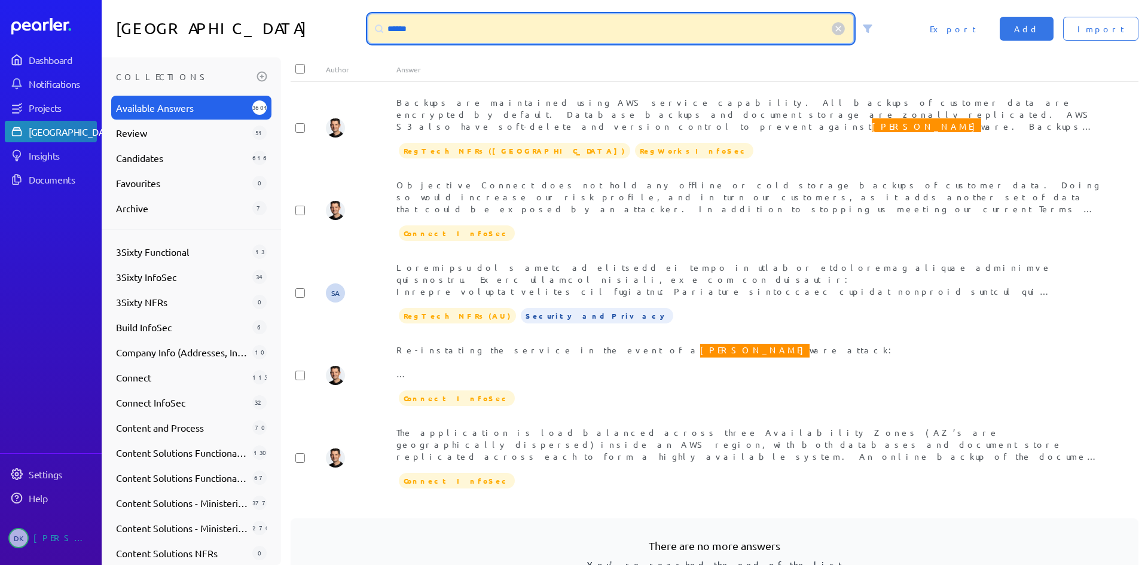
click at [471, 14] on input "******" at bounding box center [610, 28] width 485 height 29
drag, startPoint x: 465, startPoint y: 32, endPoint x: 233, endPoint y: 3, distance: 233.7
click at [233, 4] on div "Answer Library ****** Import Add Export" at bounding box center [625, 28] width 1046 height 57
type input "****"
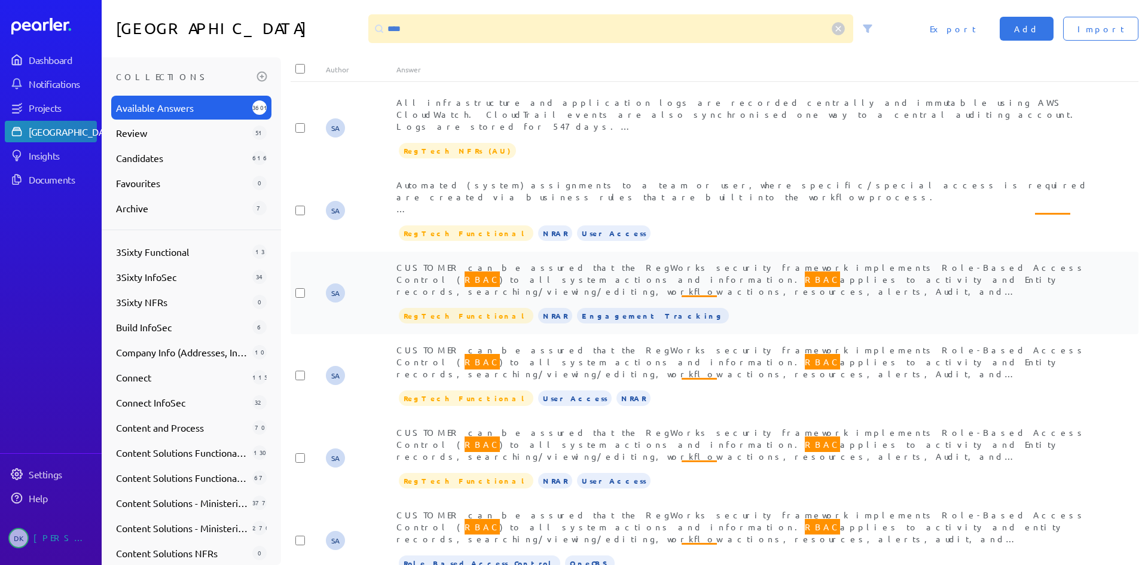
click at [753, 258] on div "SA CUSTOMER can be assured that the RegWorks security framework implements Role…" at bounding box center [715, 293] width 848 height 83
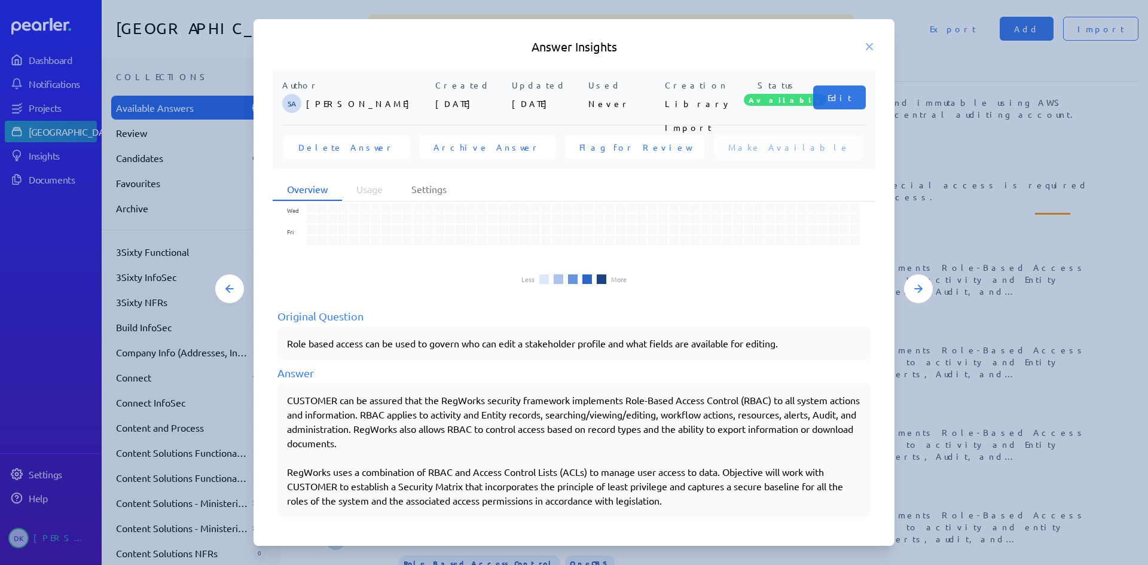
scroll to position [75, 0]
drag, startPoint x: 627, startPoint y: 398, endPoint x: 785, endPoint y: 495, distance: 185.5
click at [785, 495] on div "CUSTOMER can be assured that the RegWorks security framework implements Role-Ba…" at bounding box center [574, 449] width 574 height 115
click at [1029, 221] on div at bounding box center [574, 282] width 1148 height 565
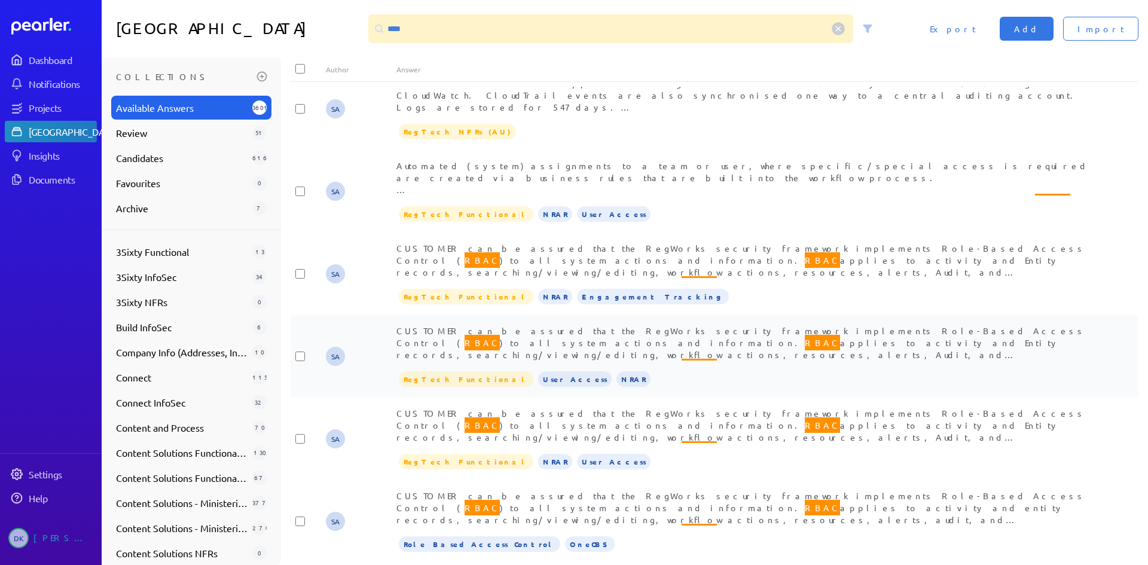
scroll to position [0, 0]
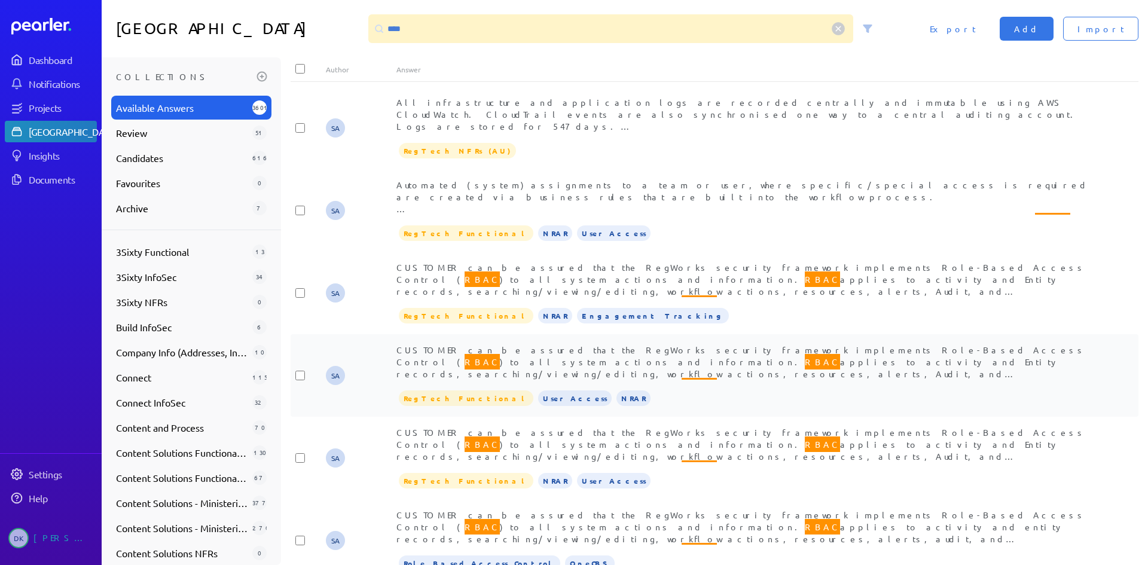
click at [630, 354] on span "CUSTOMER can be assured that the RegWorks security framework implements Role-Ba…" at bounding box center [743, 403] width 695 height 118
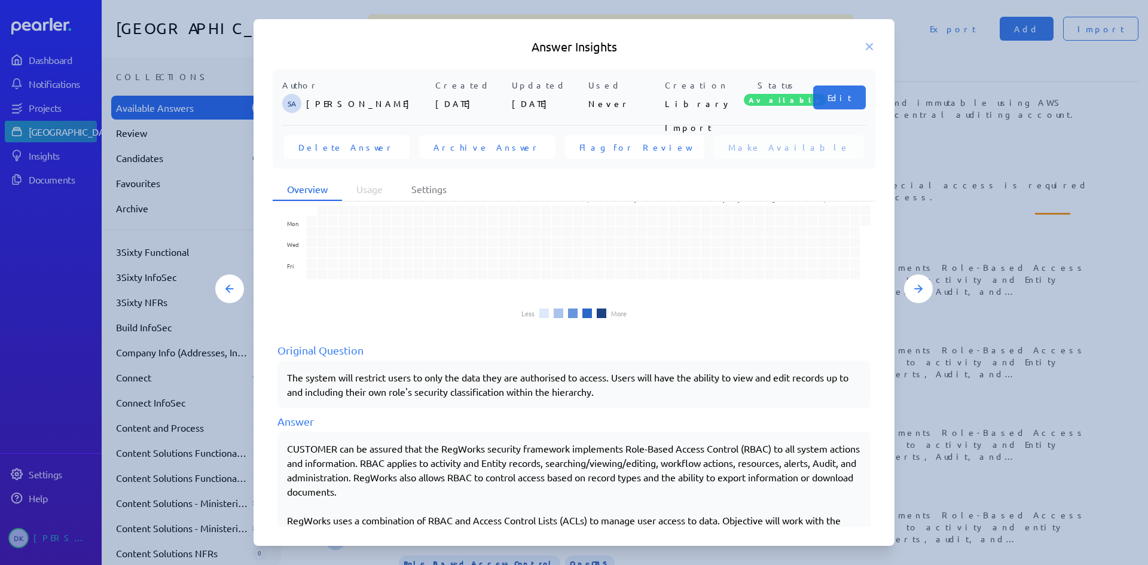
scroll to position [90, 0]
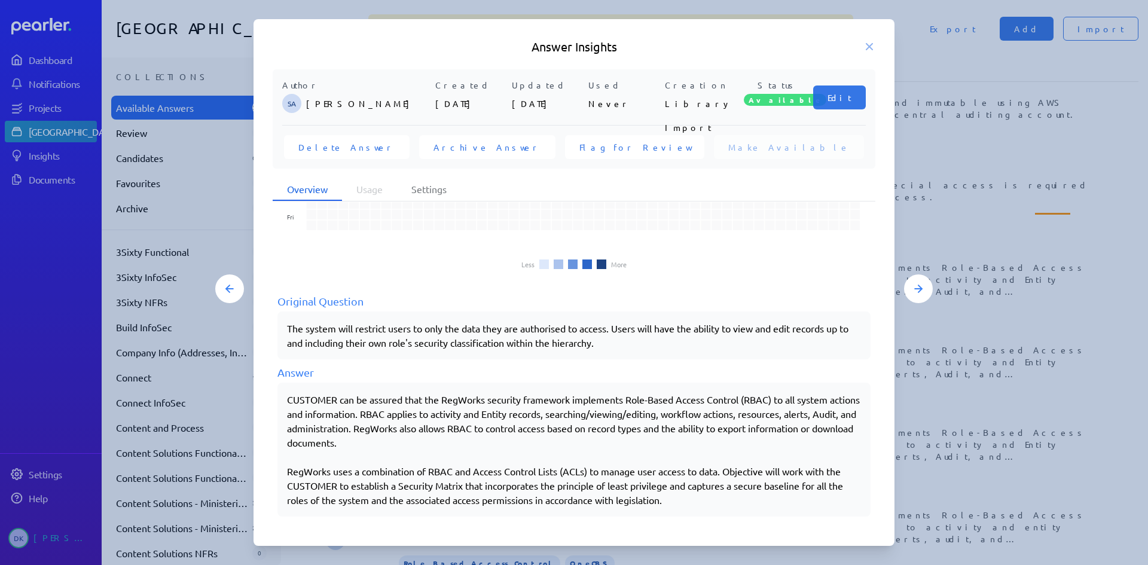
drag, startPoint x: 698, startPoint y: 500, endPoint x: 288, endPoint y: 396, distance: 423.1
click at [284, 396] on div "CUSTOMER can be assured that the RegWorks security framework implements Role-Ba…" at bounding box center [573, 450] width 593 height 134
copy div "CUSTOMER can be assured that the RegWorks security framework implements Role-Ba…"
